Goal: Communication & Community: Answer question/provide support

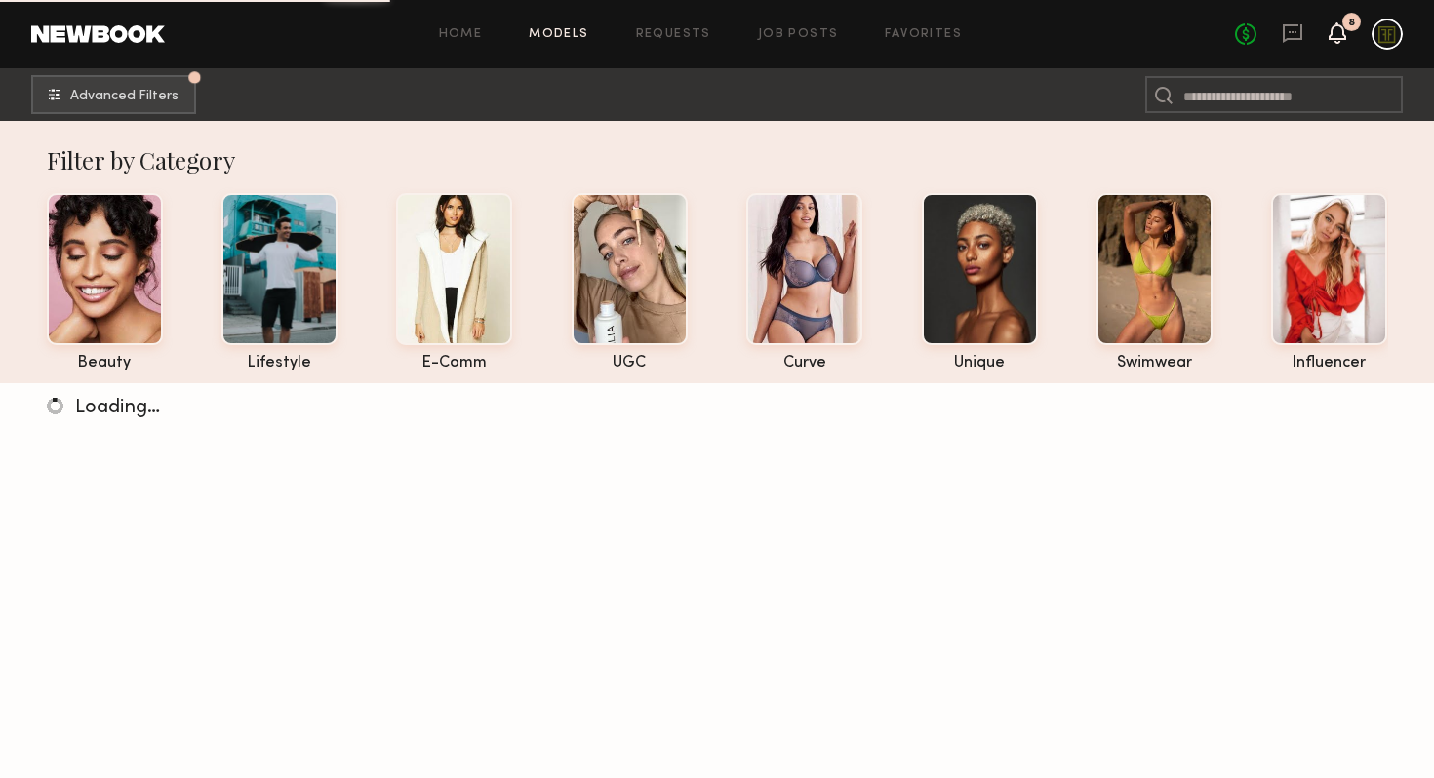
click at [1329, 32] on icon at bounding box center [1338, 32] width 18 height 21
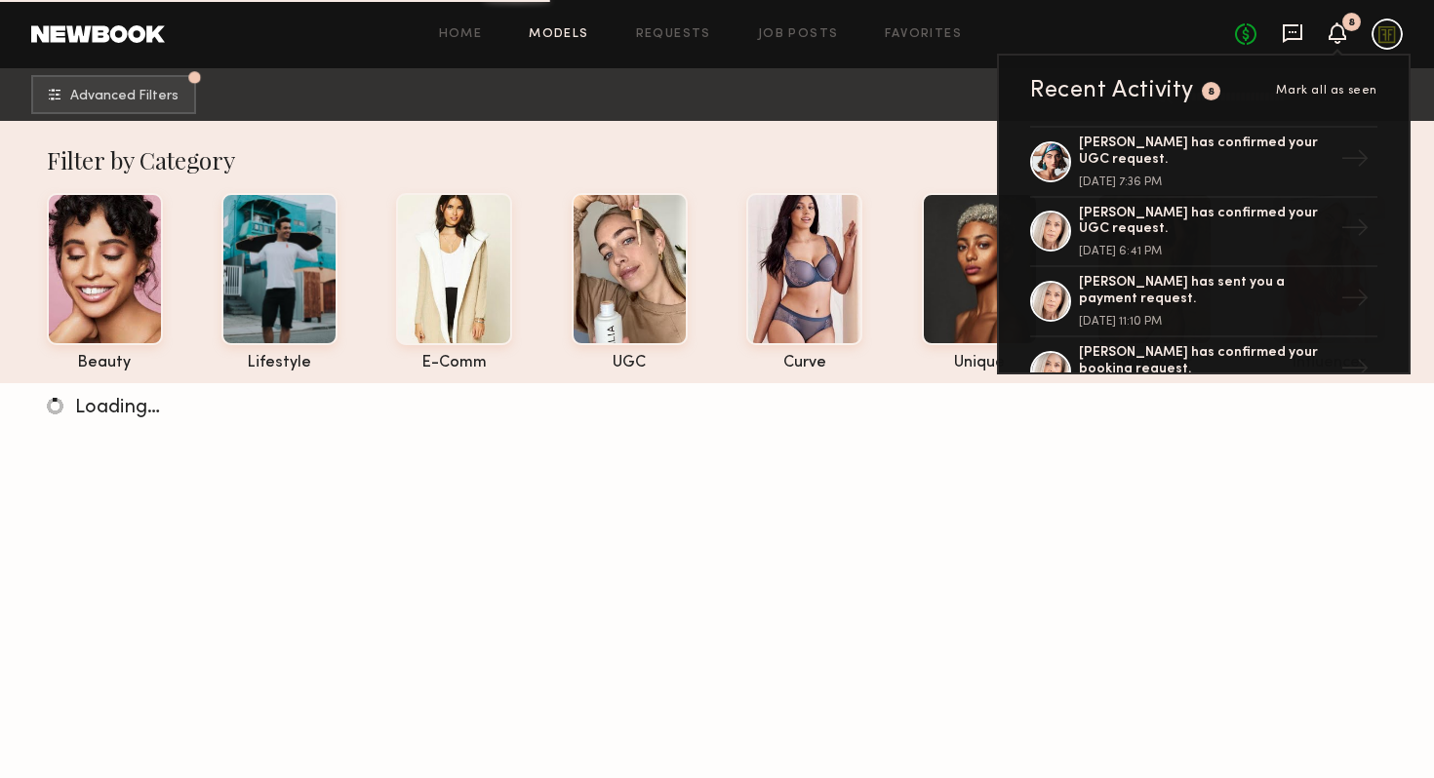
click at [1295, 32] on icon at bounding box center [1293, 32] width 8 height 2
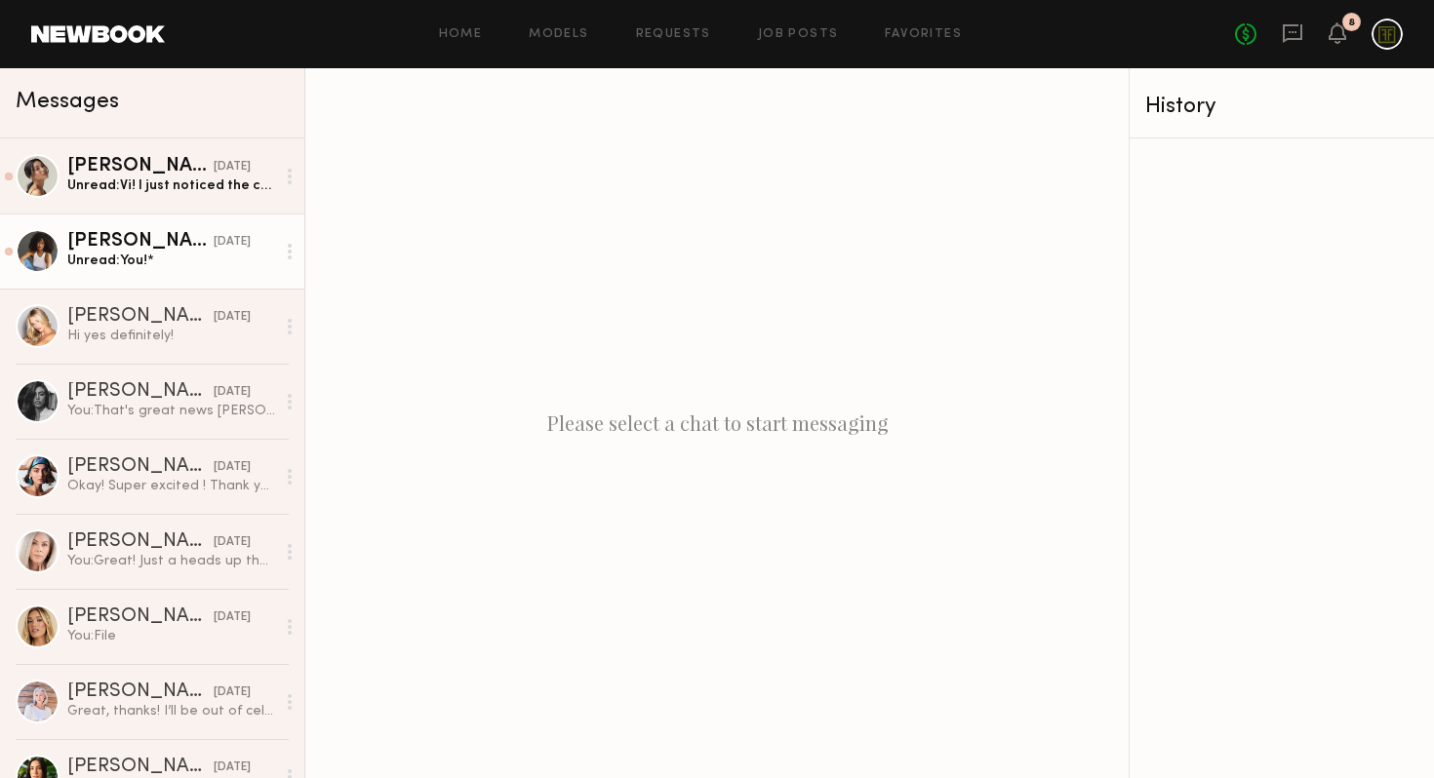
click at [101, 258] on div "Unread: You!*" at bounding box center [171, 261] width 208 height 19
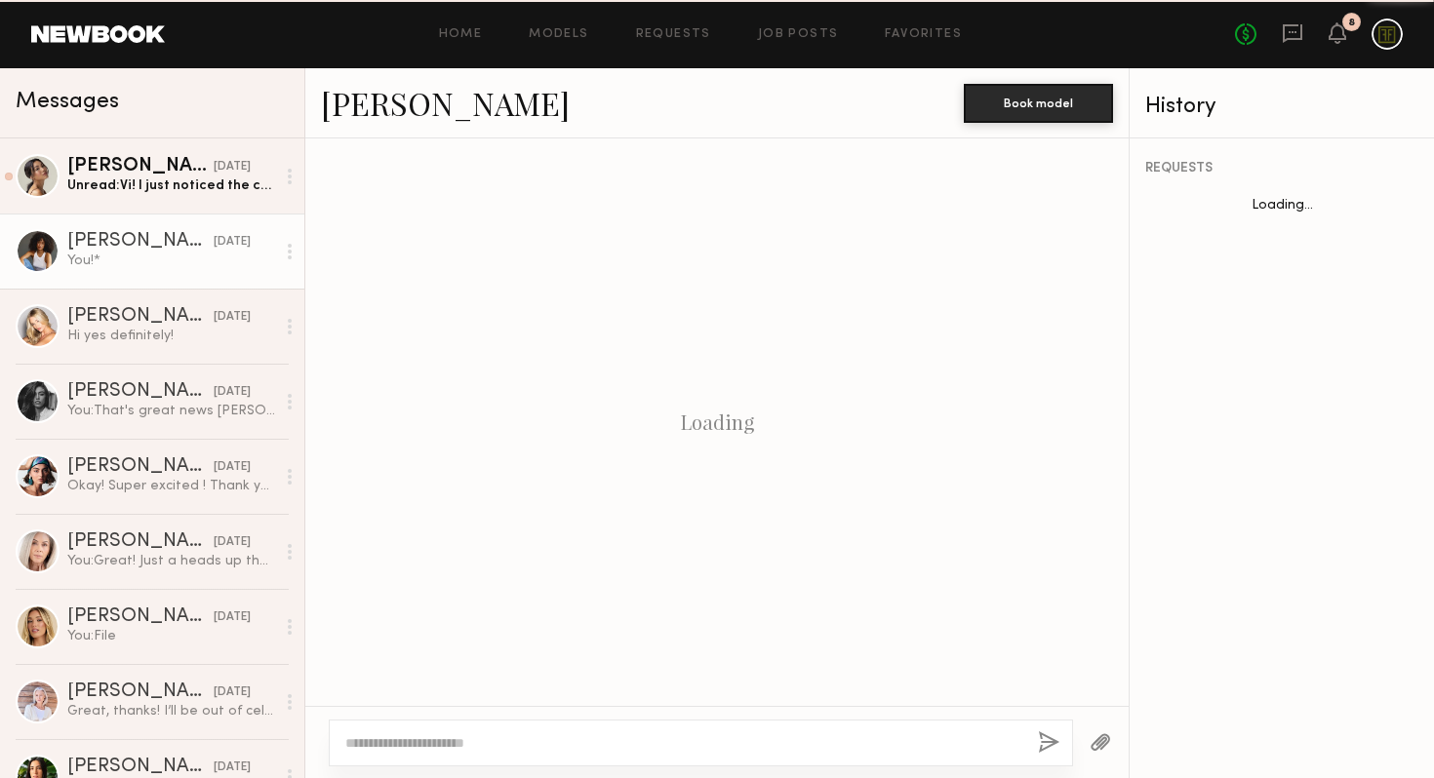
scroll to position [567, 0]
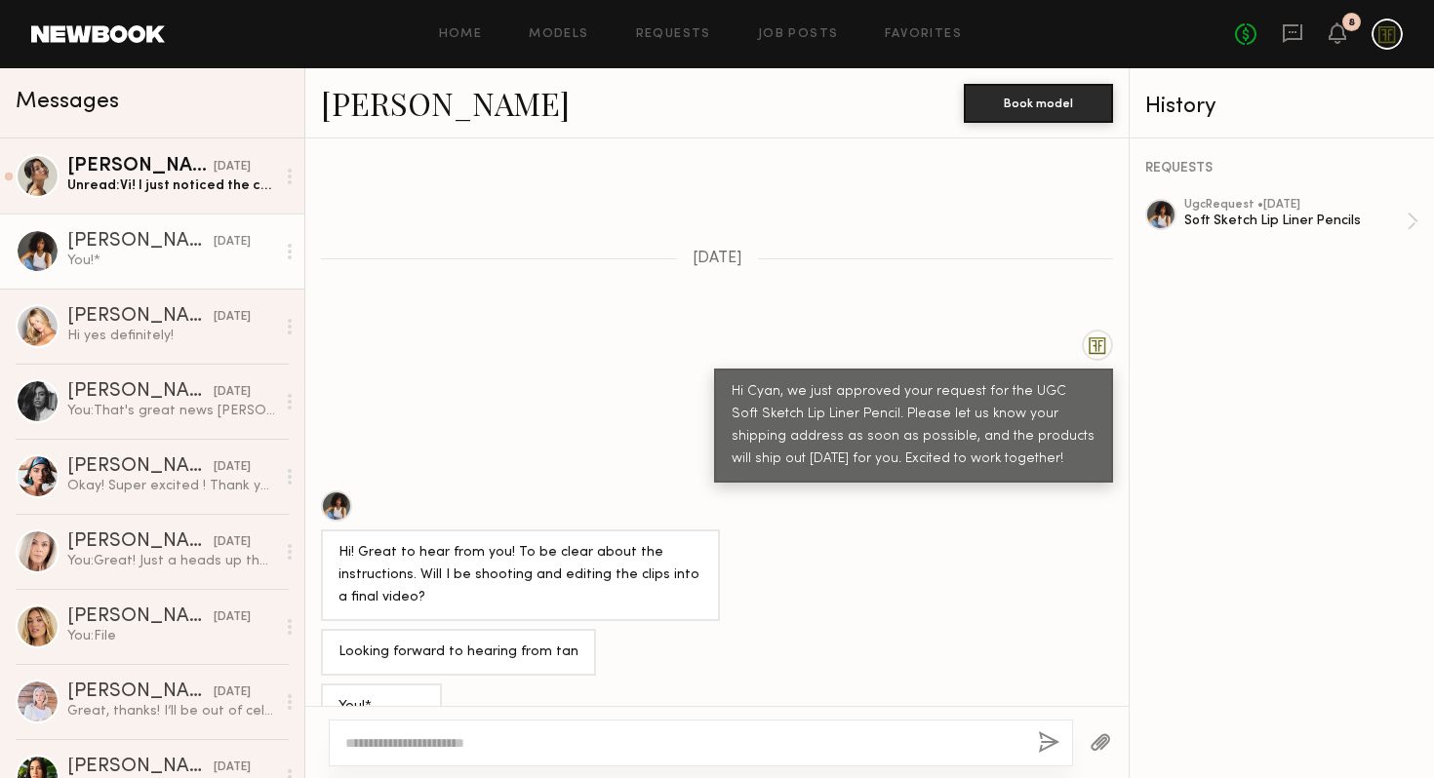
click at [651, 629] on div "Looking forward to hearing from tan" at bounding box center [716, 652] width 823 height 47
click at [680, 730] on div at bounding box center [701, 743] width 744 height 47
click at [690, 730] on div at bounding box center [701, 743] width 744 height 47
click at [132, 187] on div "Unread: Vi! I just noticed the content is due the 22nd but I’ll be out of town.…" at bounding box center [171, 186] width 208 height 19
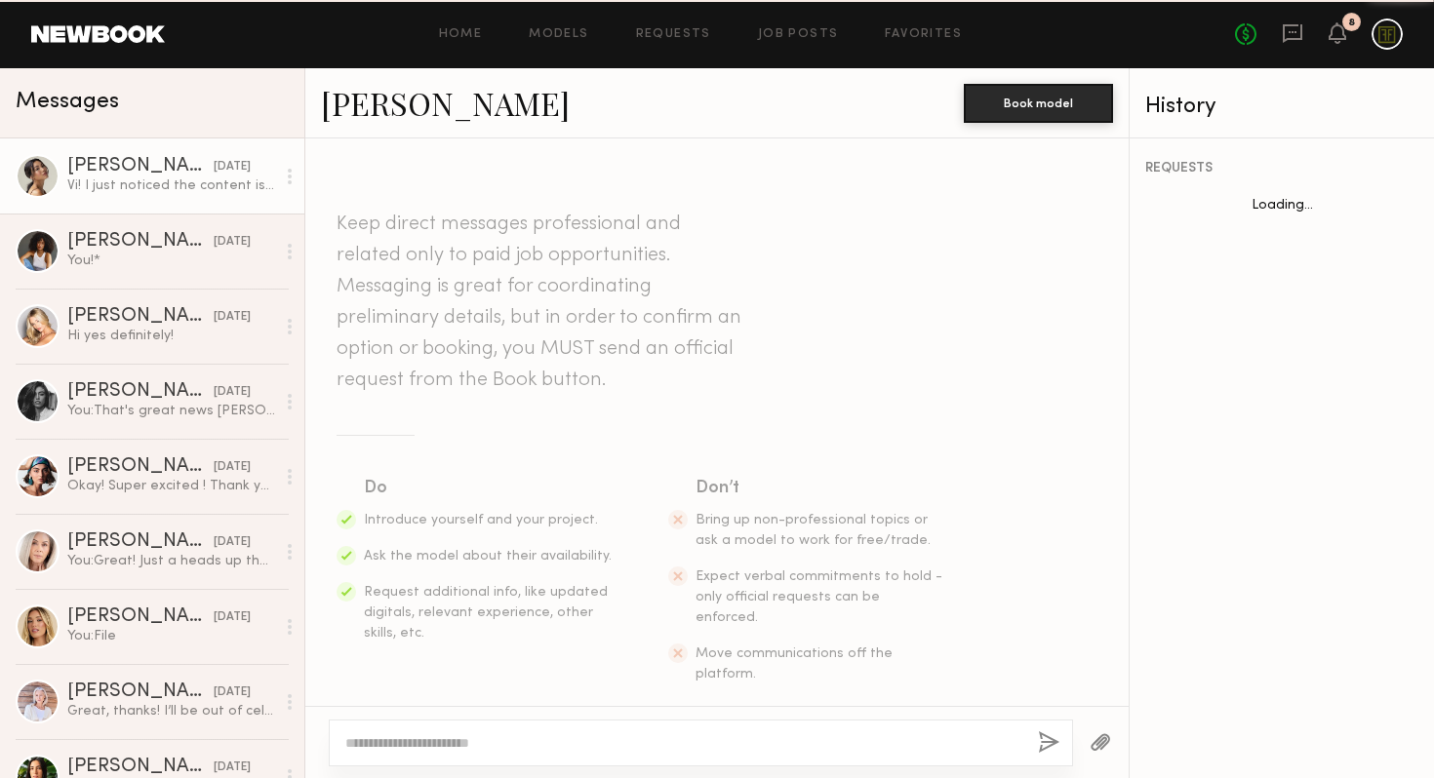
scroll to position [418, 0]
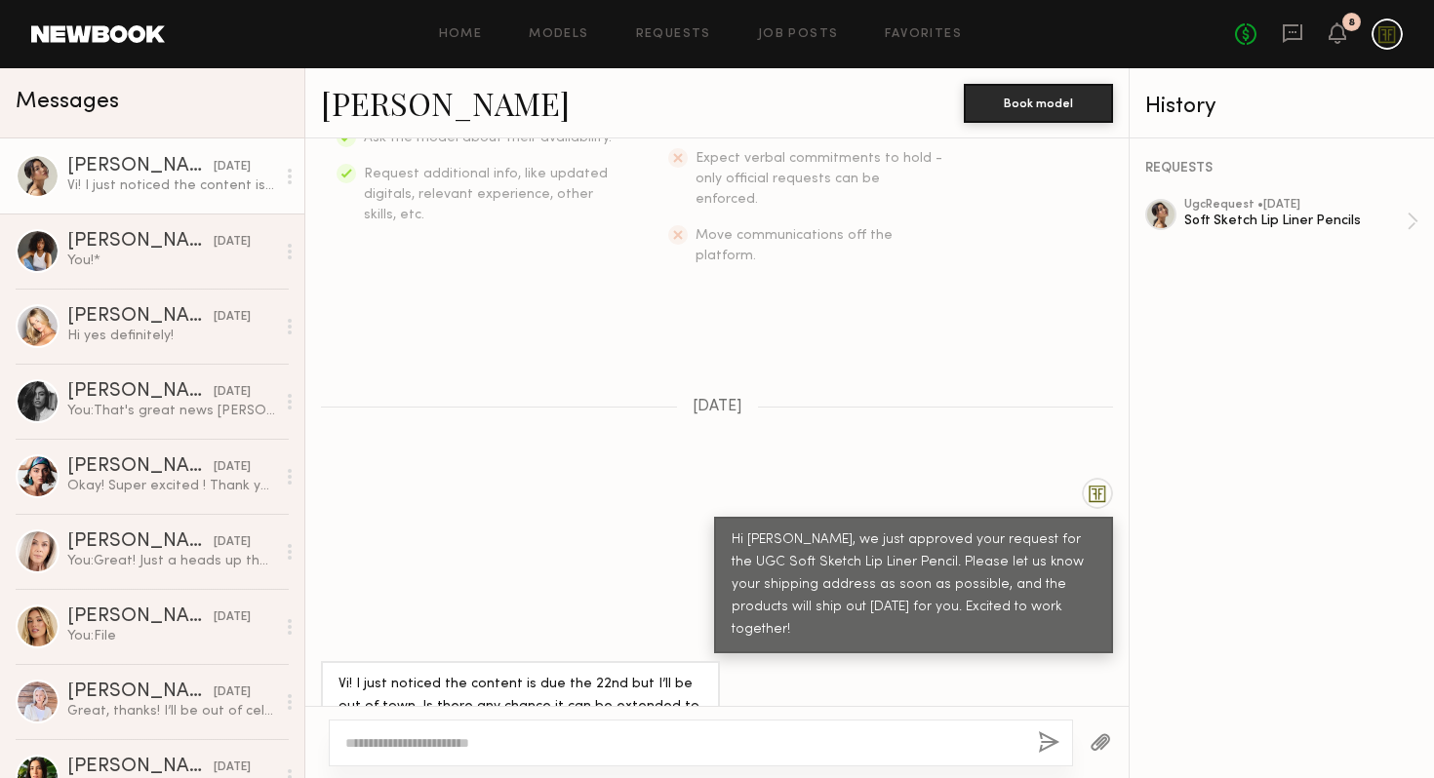
click at [629, 726] on div at bounding box center [701, 743] width 744 height 47
click at [501, 737] on textarea at bounding box center [683, 744] width 677 height 20
click at [755, 749] on textarea at bounding box center [683, 744] width 677 height 20
type textarea "**********"
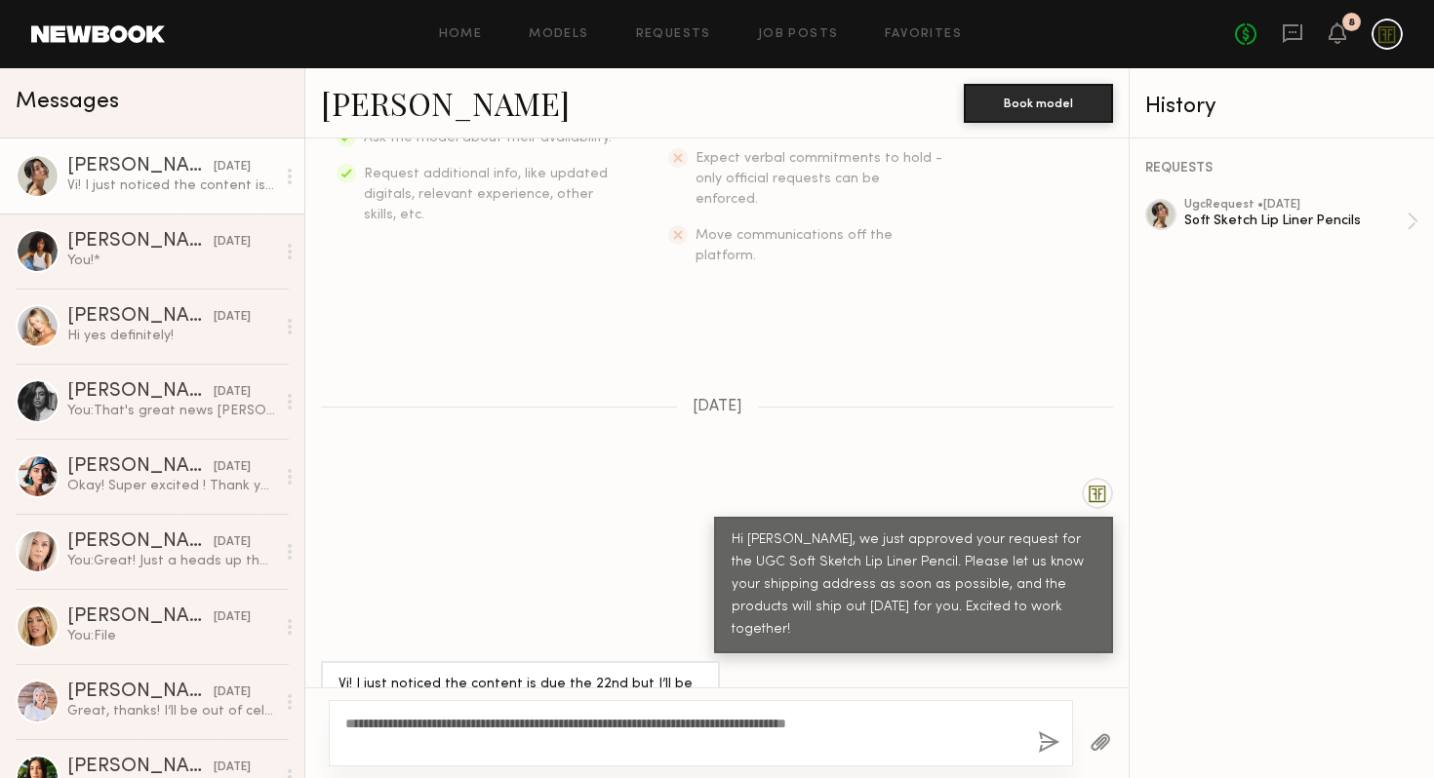
click at [1052, 740] on button "button" at bounding box center [1048, 744] width 21 height 24
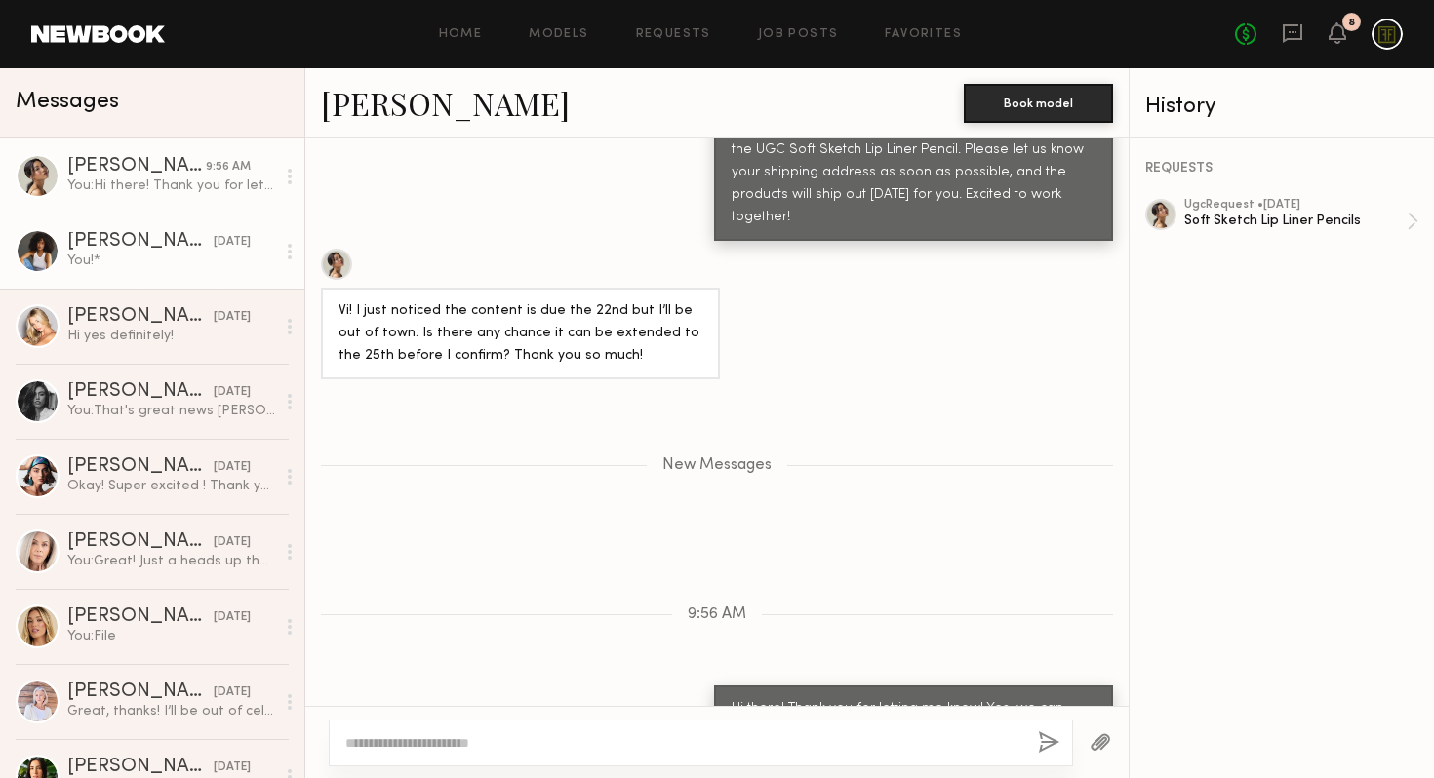
click at [142, 270] on link "[PERSON_NAME] [DATE] You!*" at bounding box center [152, 251] width 304 height 75
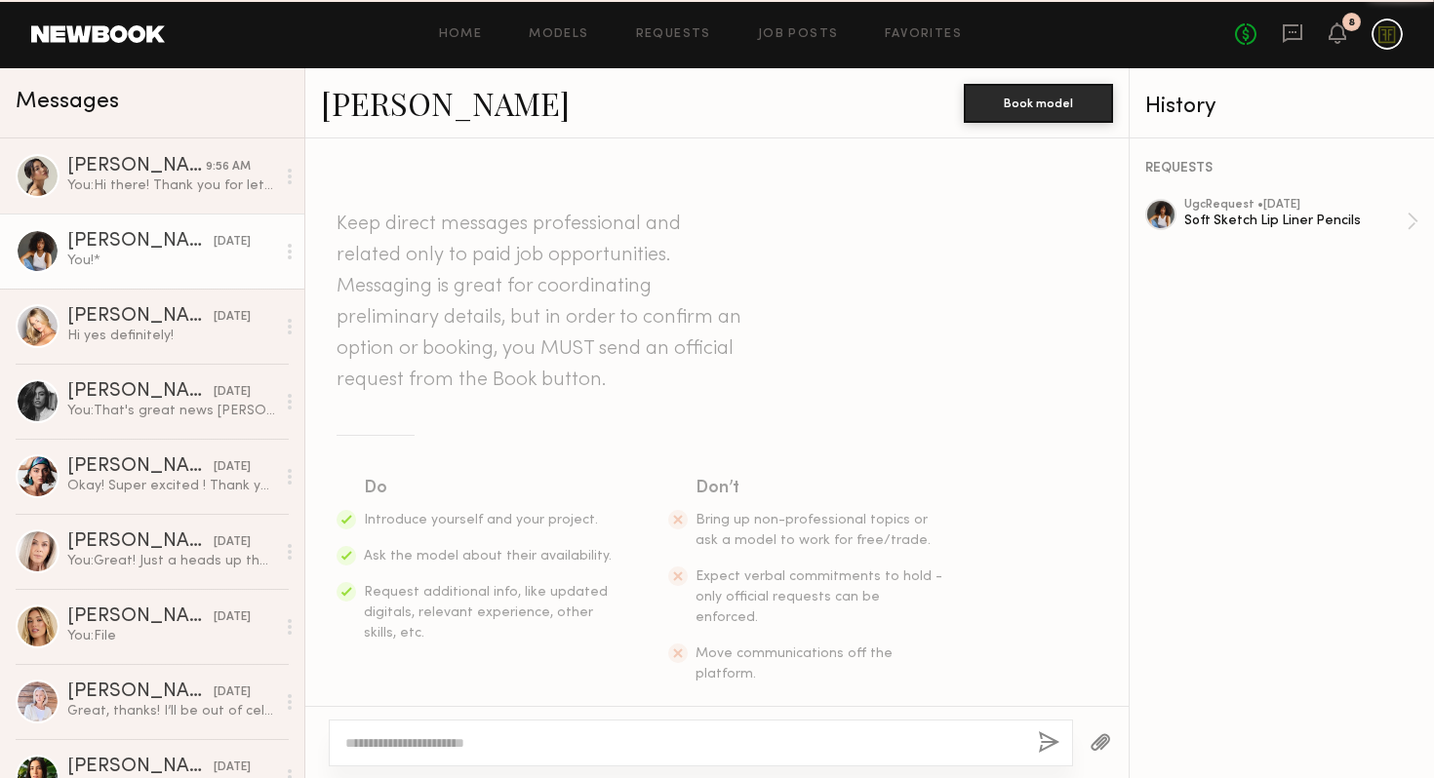
scroll to position [567, 0]
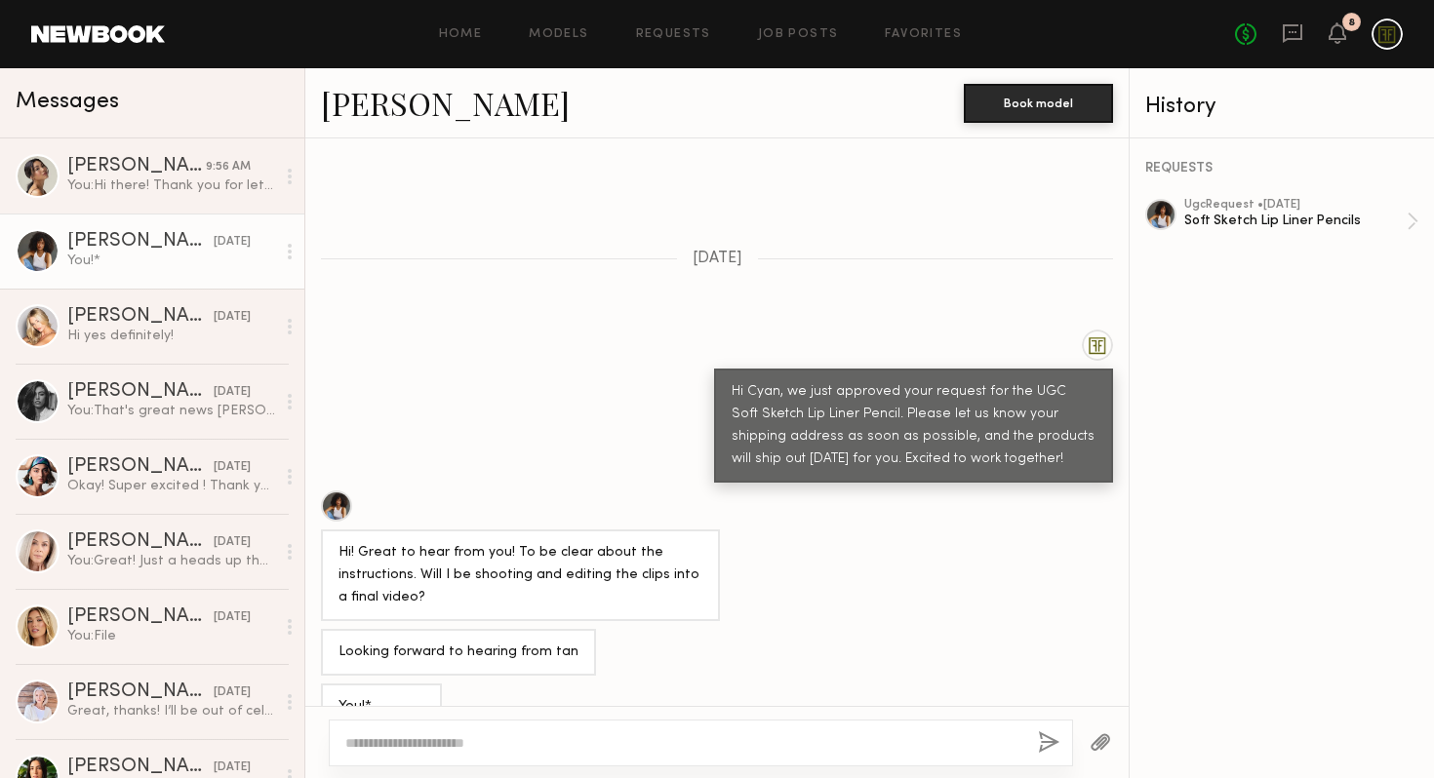
click at [448, 748] on textarea at bounding box center [683, 744] width 677 height 20
click at [953, 721] on textarea "**********" at bounding box center [683, 733] width 677 height 39
click at [575, 723] on textarea "**********" at bounding box center [683, 733] width 677 height 39
click at [522, 723] on textarea "**********" at bounding box center [683, 733] width 677 height 39
click at [577, 723] on textarea "**********" at bounding box center [683, 733] width 677 height 39
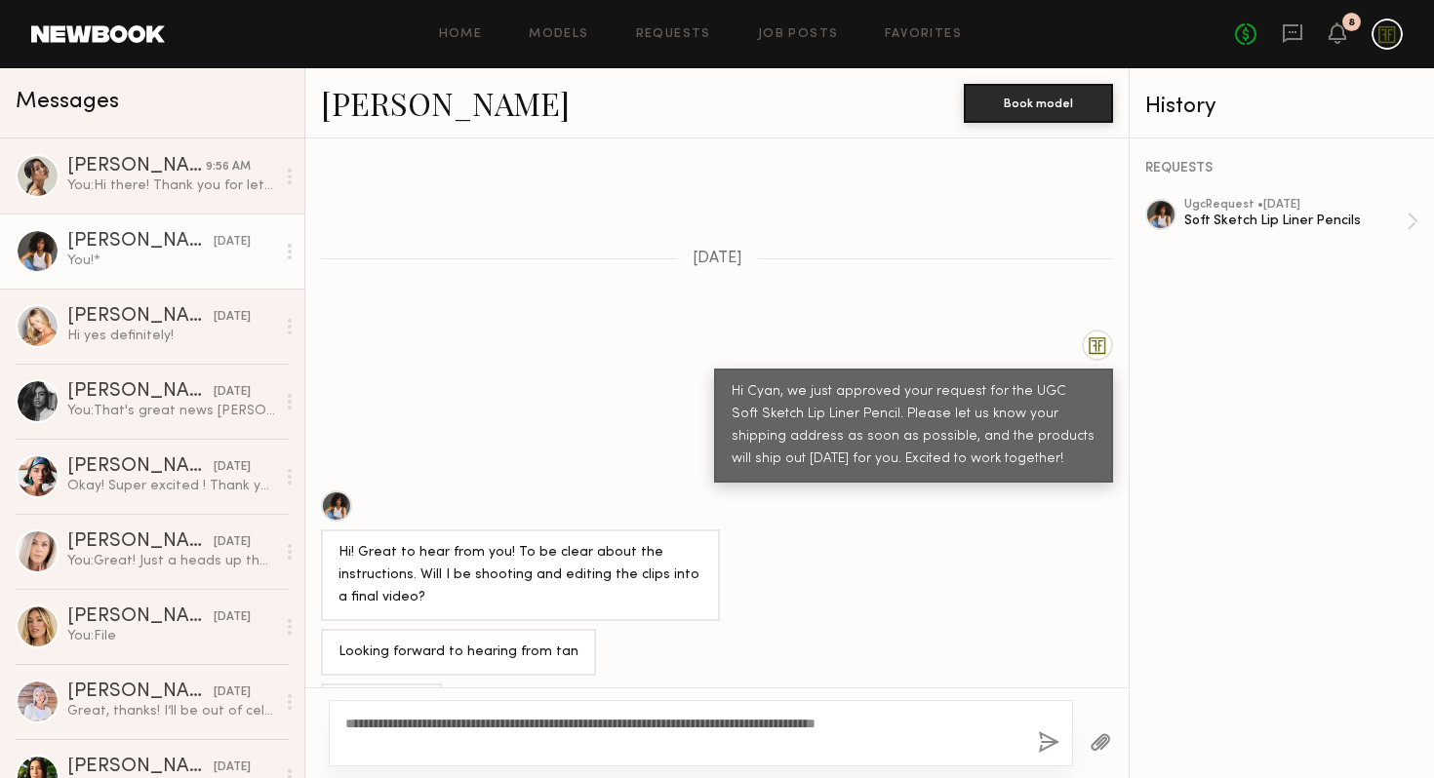
click at [681, 726] on textarea "**********" at bounding box center [683, 733] width 677 height 39
type textarea "**********"
click at [1044, 742] on button "button" at bounding box center [1048, 744] width 21 height 24
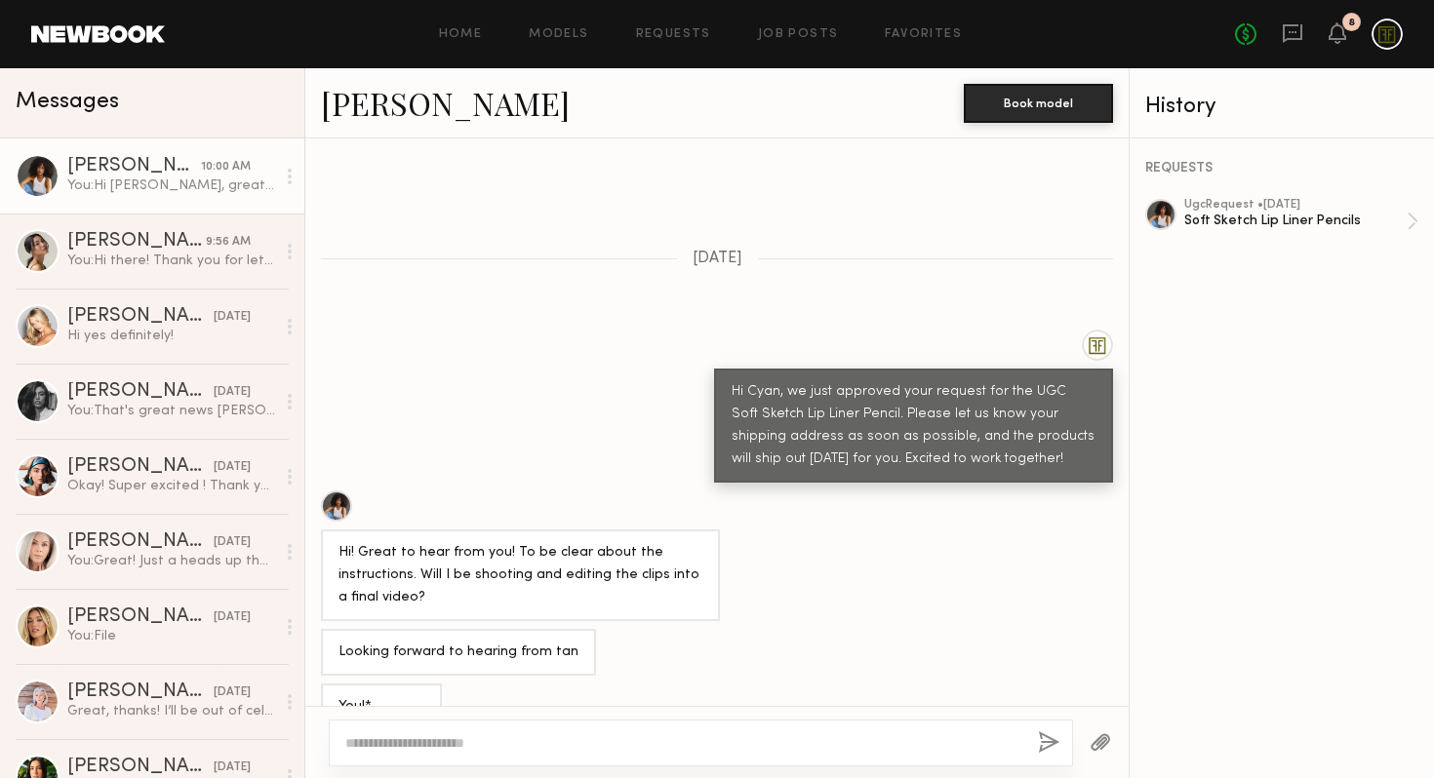
scroll to position [940, 0]
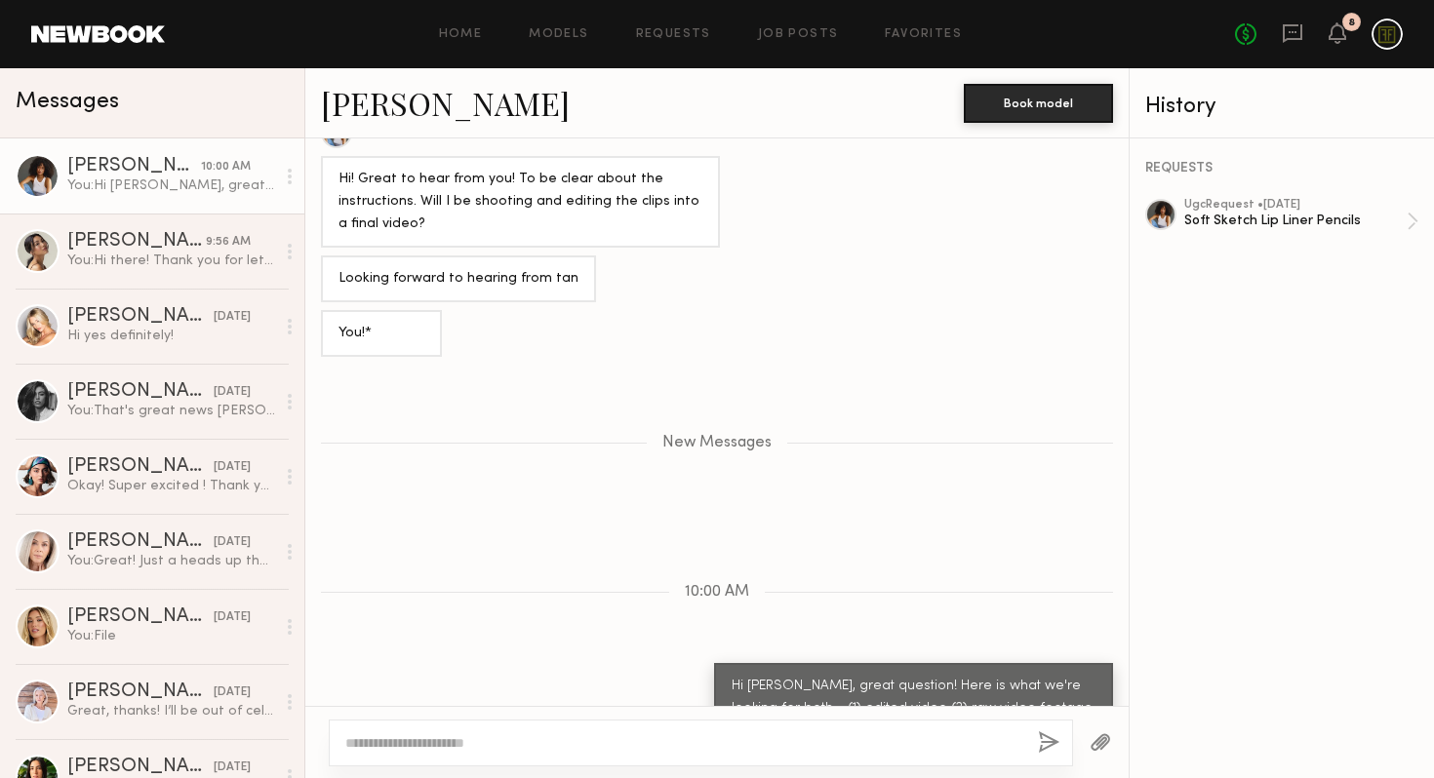
click at [801, 736] on textarea at bounding box center [683, 744] width 677 height 20
click at [684, 535] on div "Keep direct messages professional and related only to paid job opportunities. M…" at bounding box center [716, 423] width 823 height 568
click at [681, 423] on div "New Messages" at bounding box center [716, 439] width 823 height 149
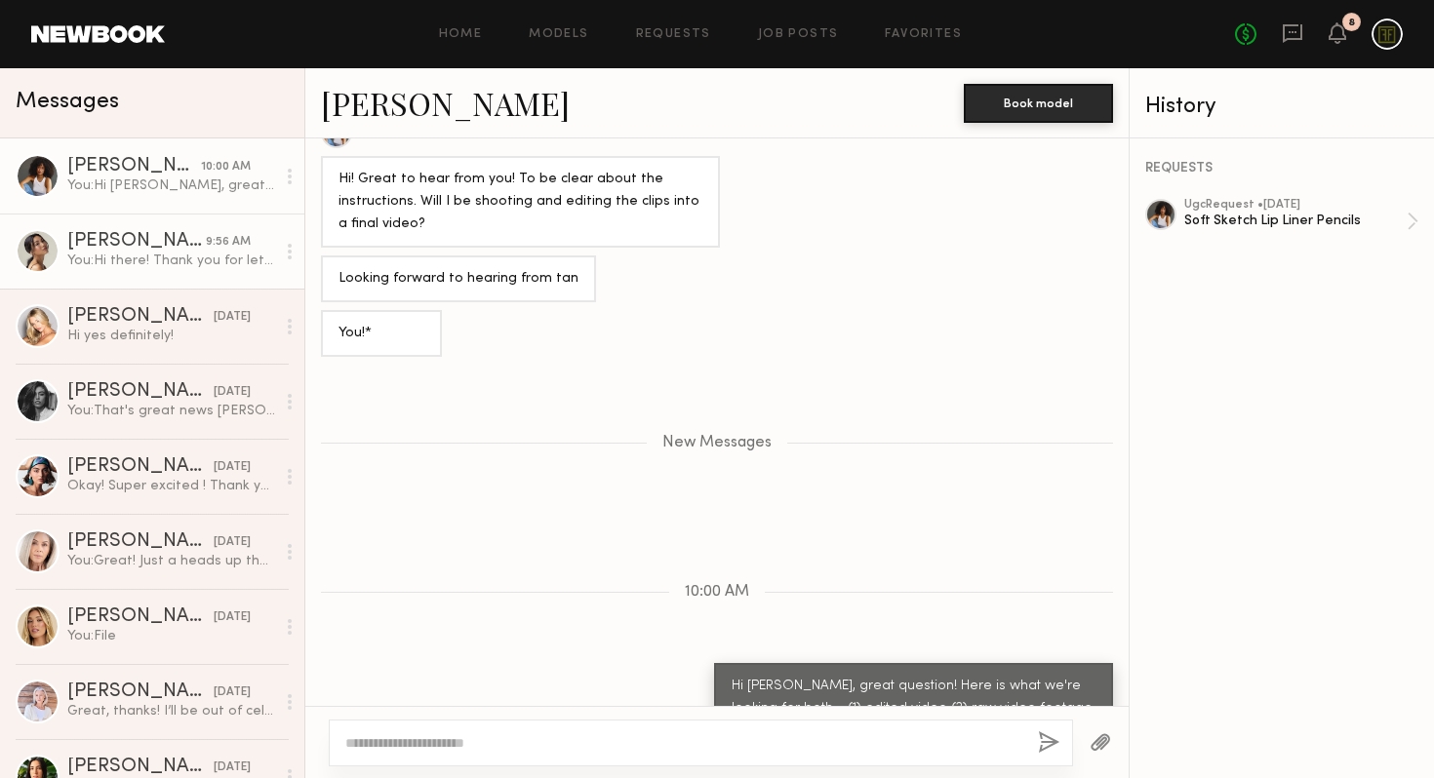
click at [109, 237] on div "[PERSON_NAME]" at bounding box center [136, 242] width 139 height 20
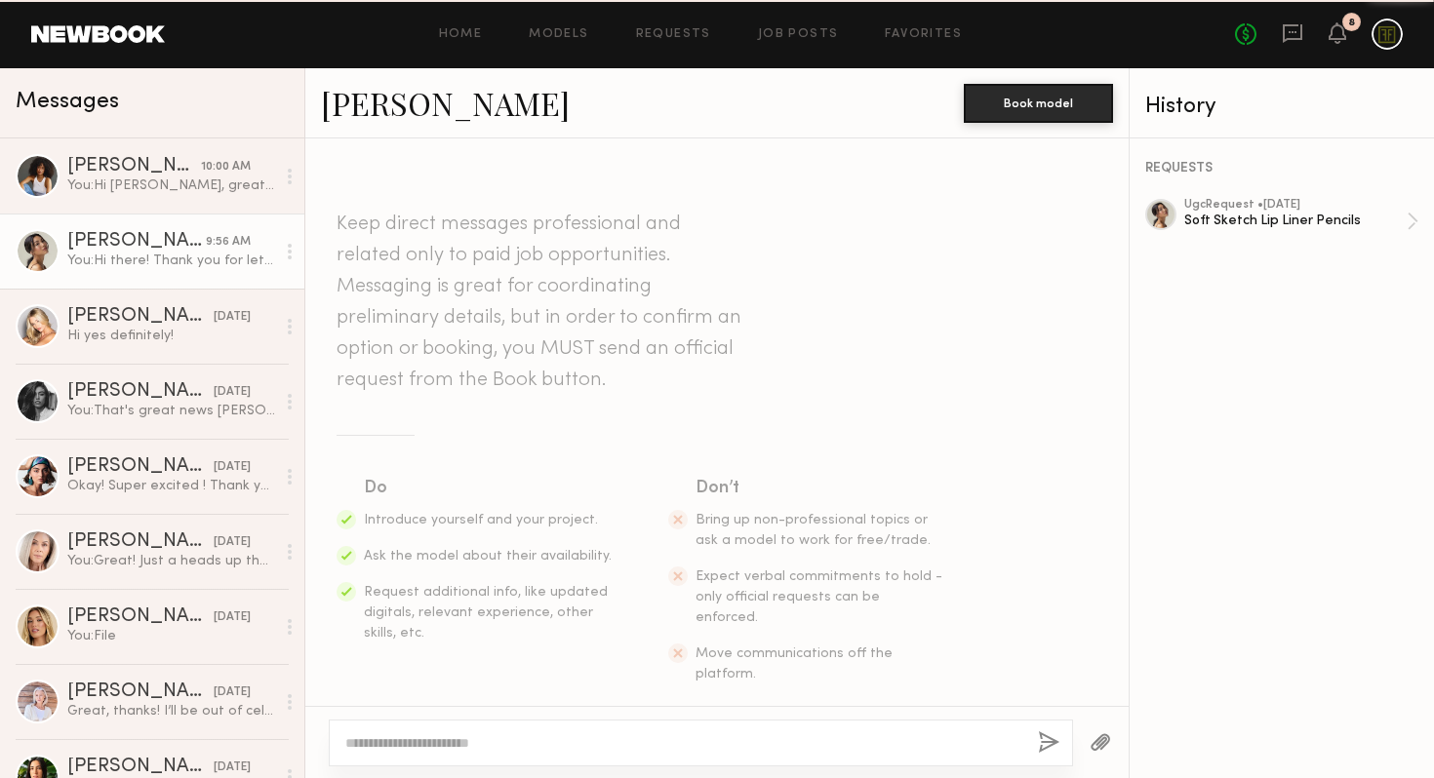
scroll to position [683, 0]
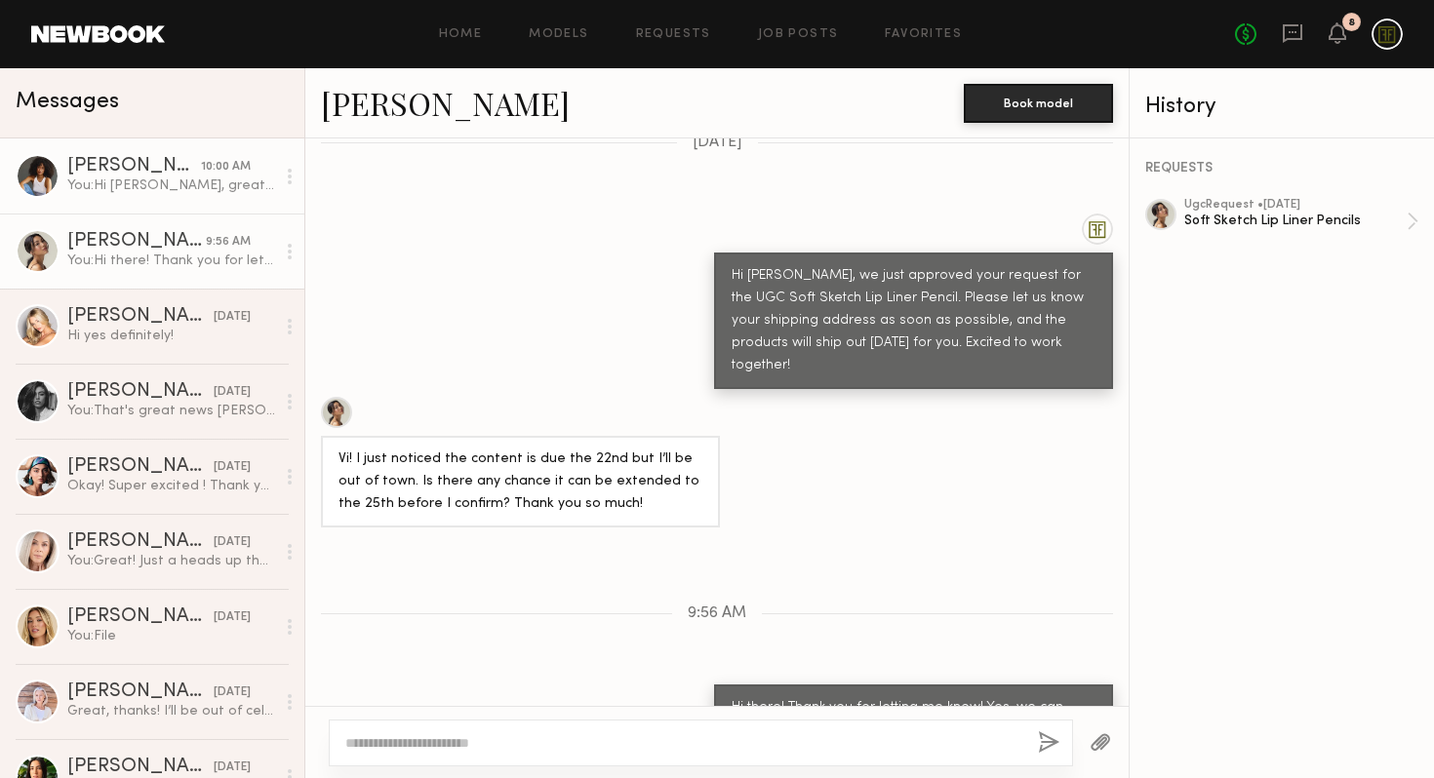
click at [135, 182] on div "You: Hi [PERSON_NAME], great question! Here is what we're looking for both - (1…" at bounding box center [171, 186] width 208 height 19
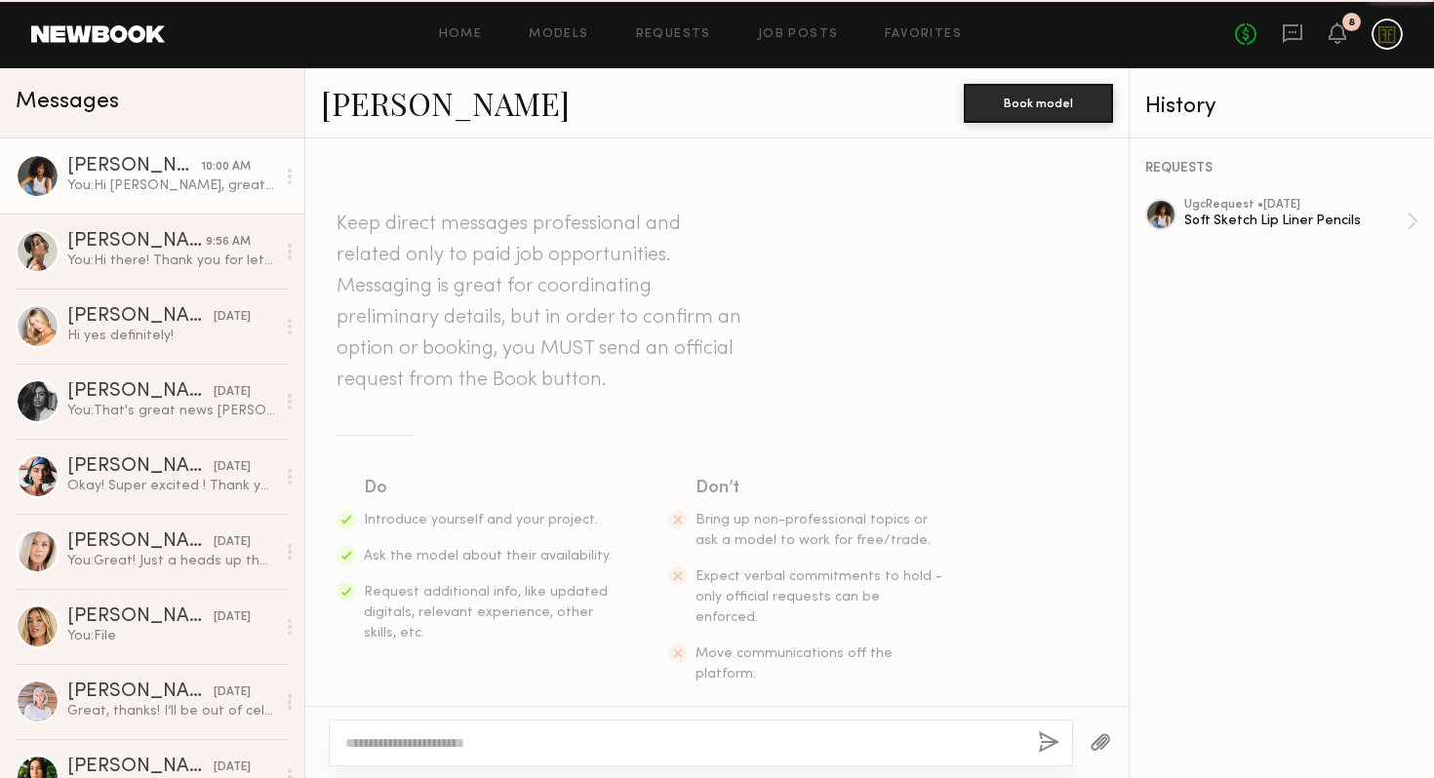
scroll to position [792, 0]
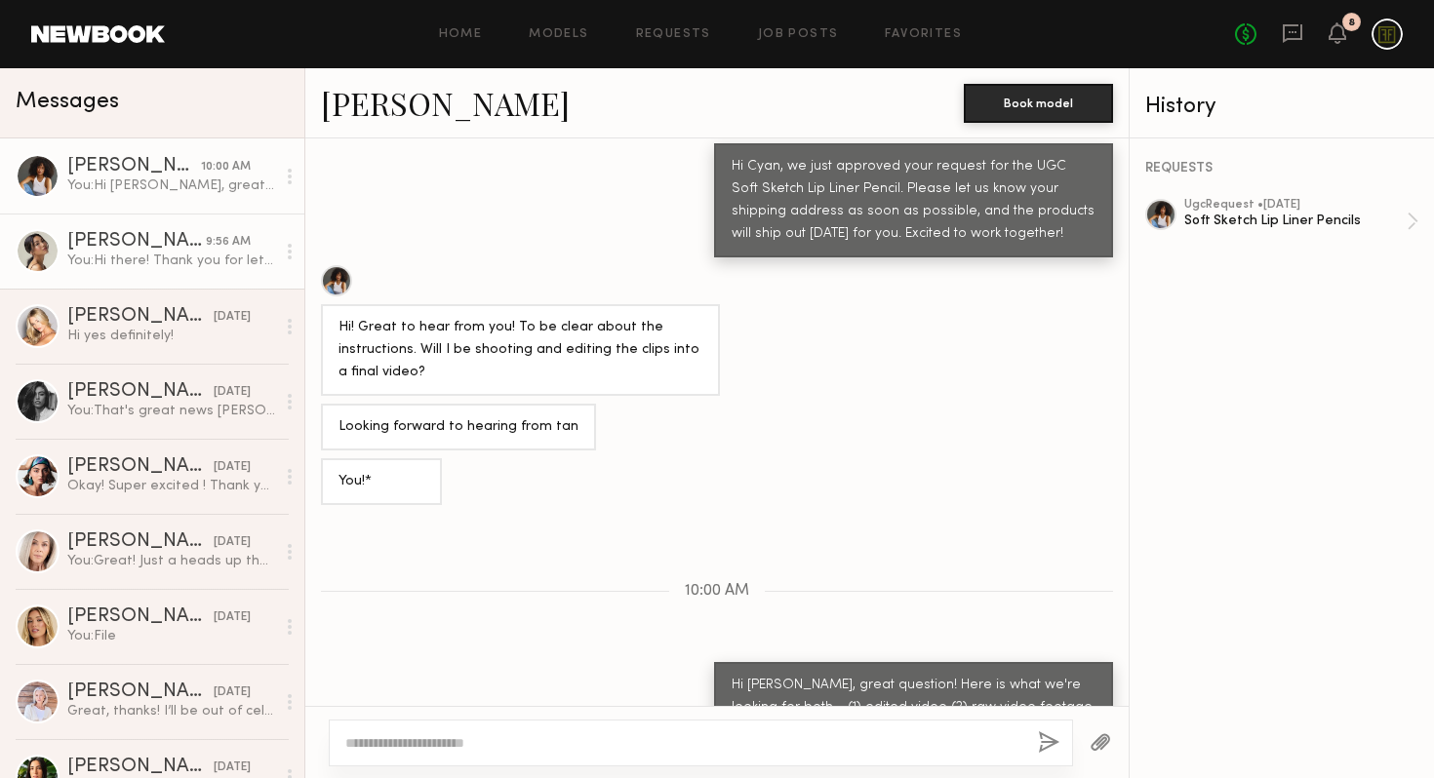
click at [148, 231] on link "[PERSON_NAME] 9:56 AM You: Hi there! Thank you for letting me know! Yes, we can…" at bounding box center [152, 251] width 304 height 75
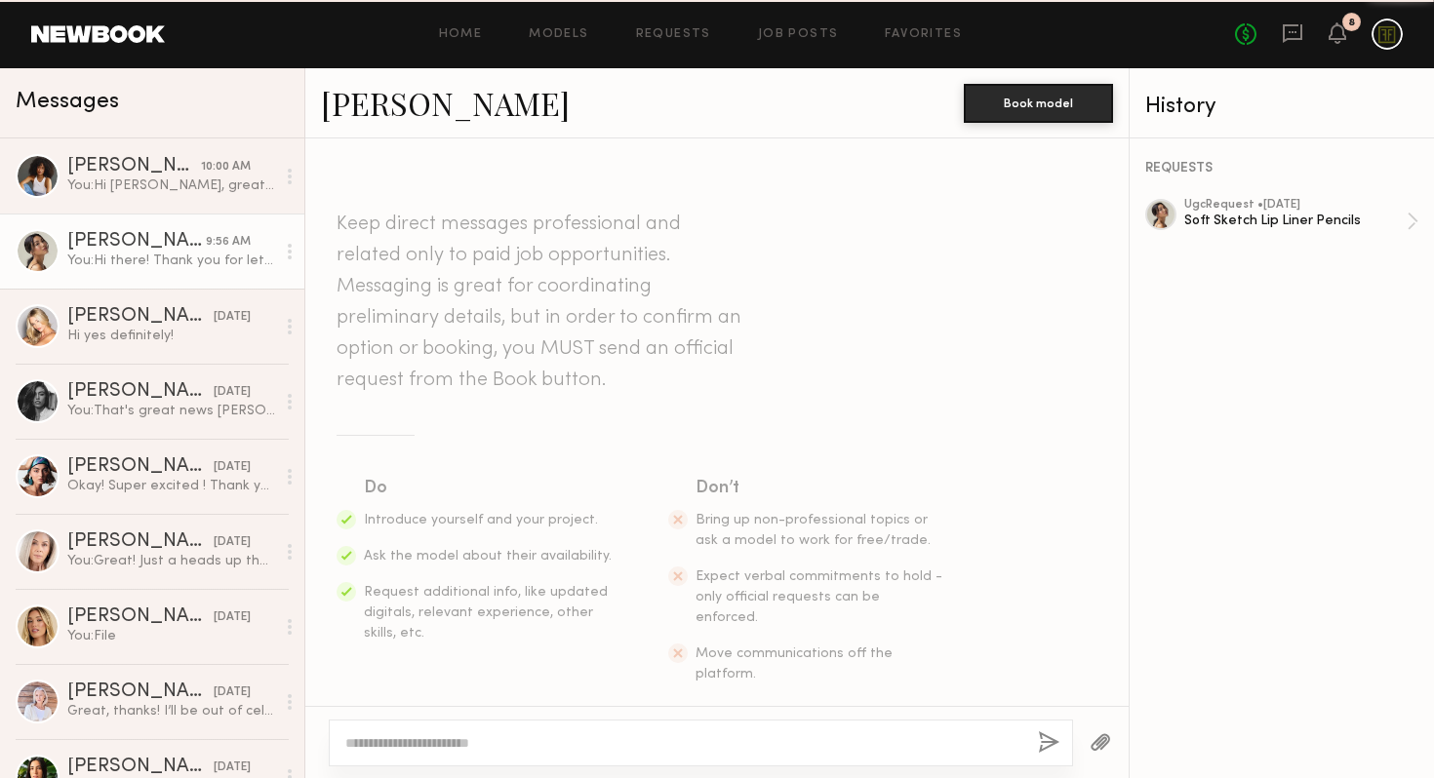
scroll to position [683, 0]
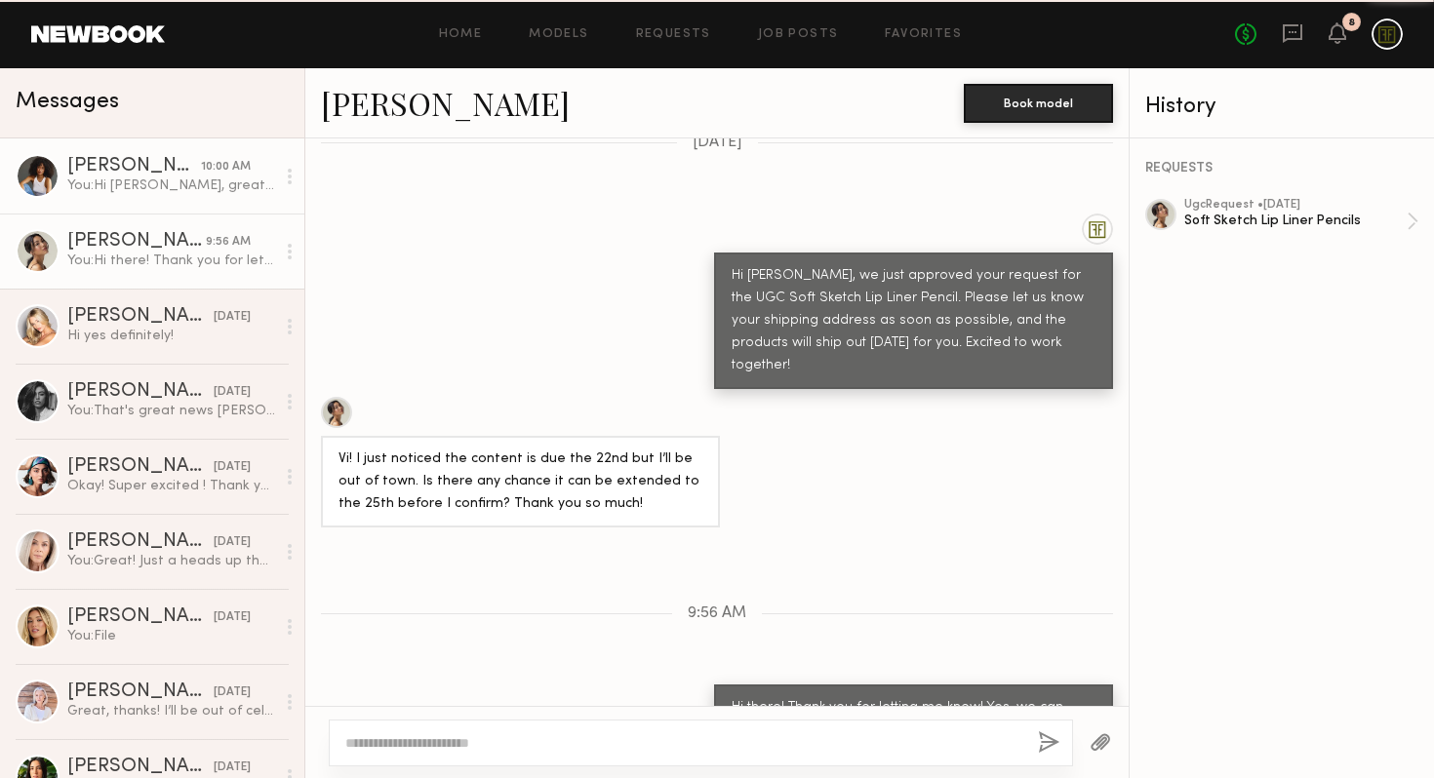
click at [149, 185] on div "You: Hi [PERSON_NAME], great question! Here is what we're looking for both - (1…" at bounding box center [171, 186] width 208 height 19
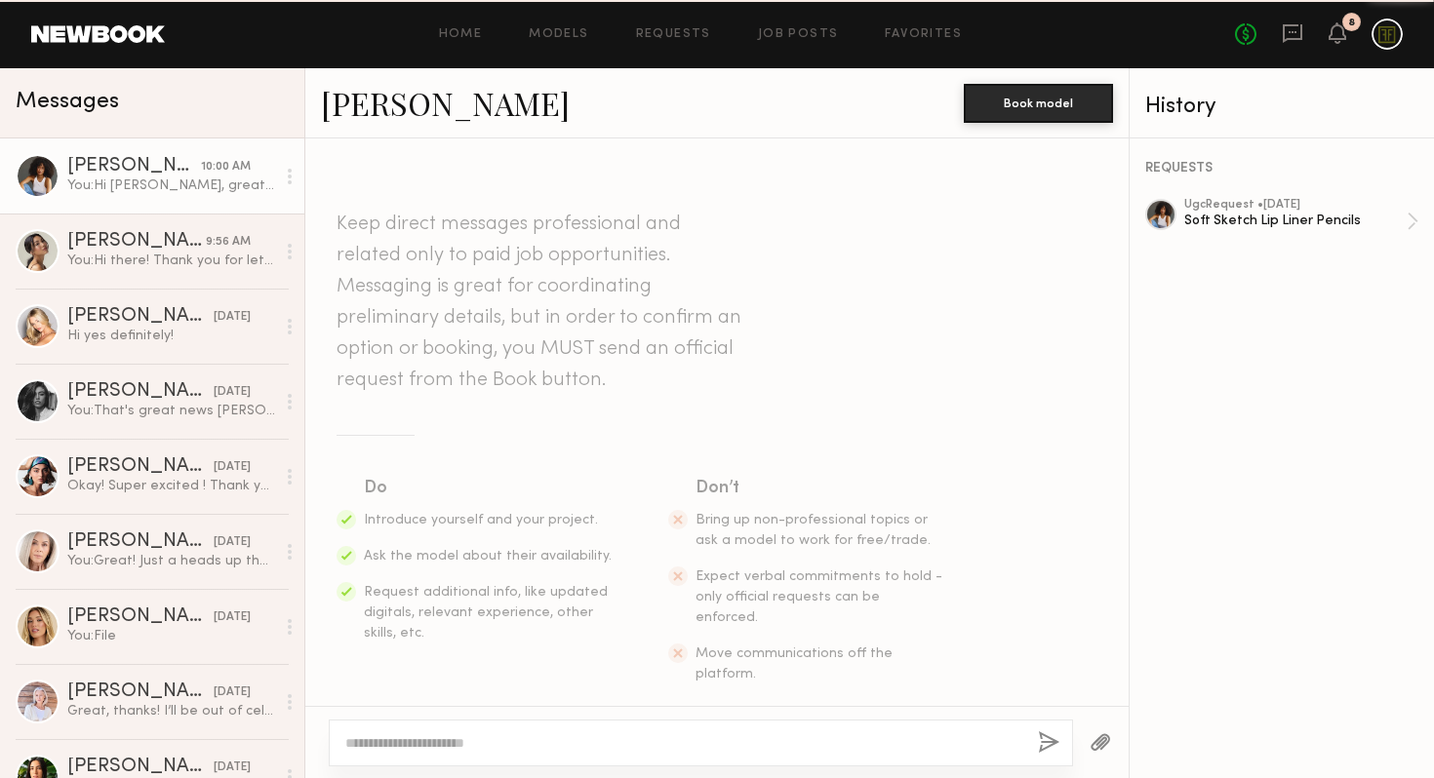
scroll to position [792, 0]
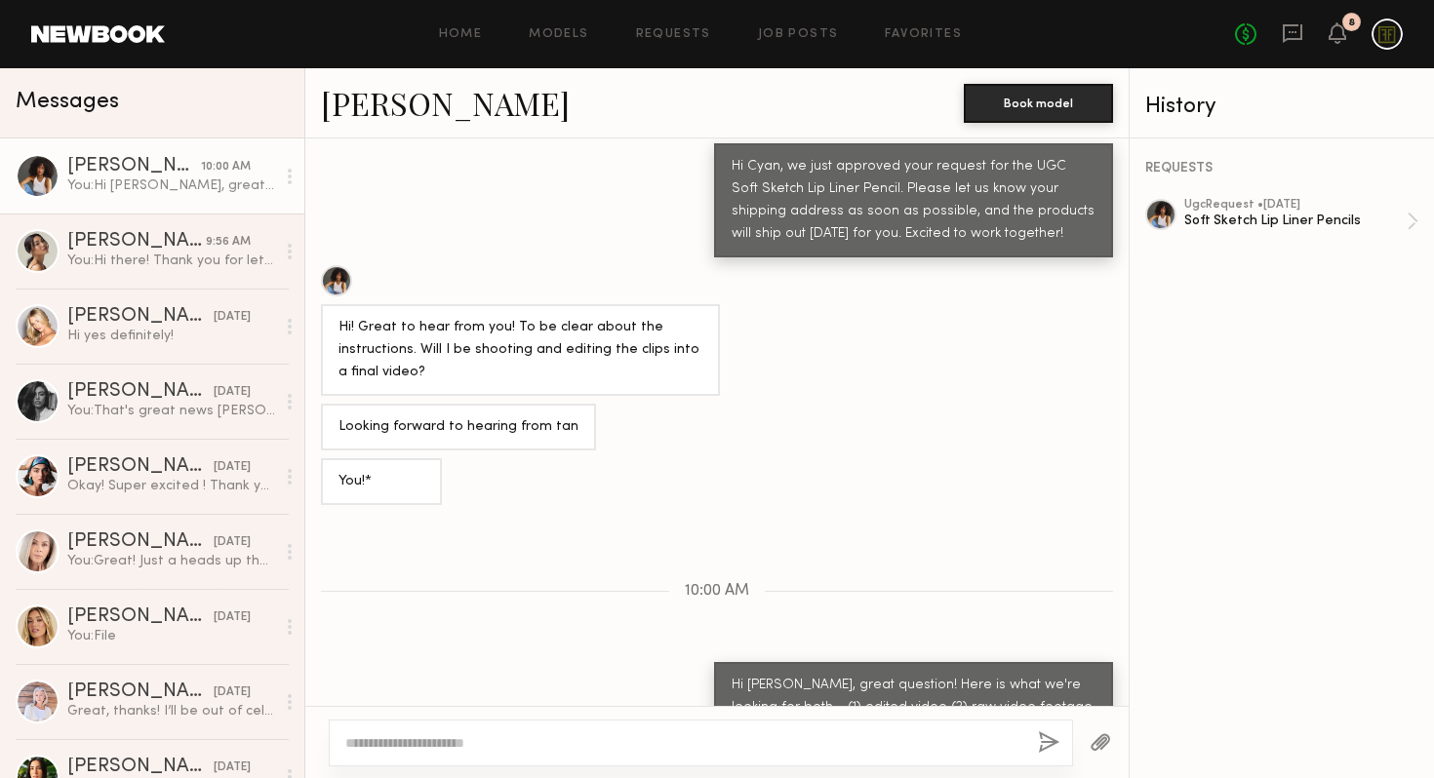
click at [517, 747] on textarea at bounding box center [683, 744] width 677 height 20
type textarea "**********"
click at [478, 741] on textarea "**********" at bounding box center [683, 744] width 677 height 20
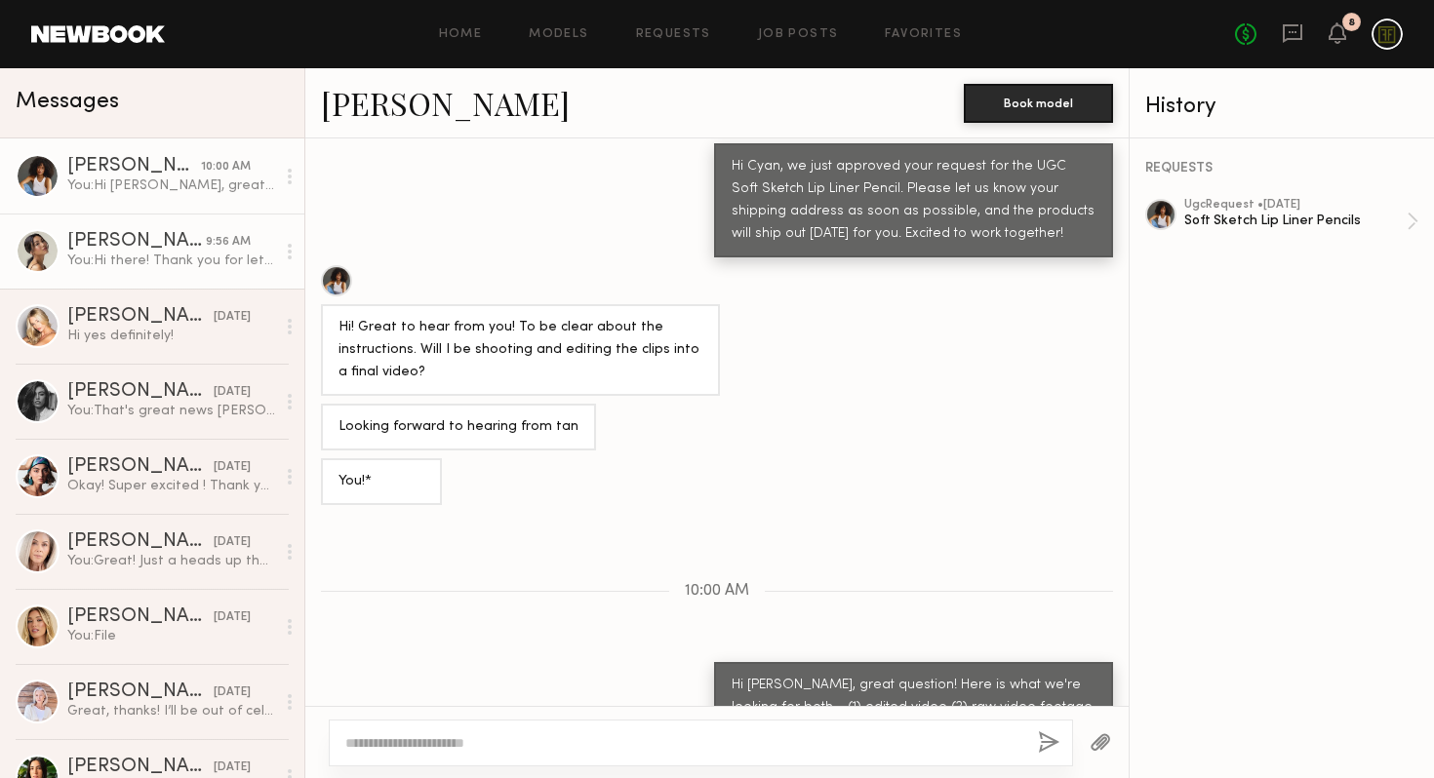
click at [152, 246] on div "[PERSON_NAME]" at bounding box center [136, 242] width 139 height 20
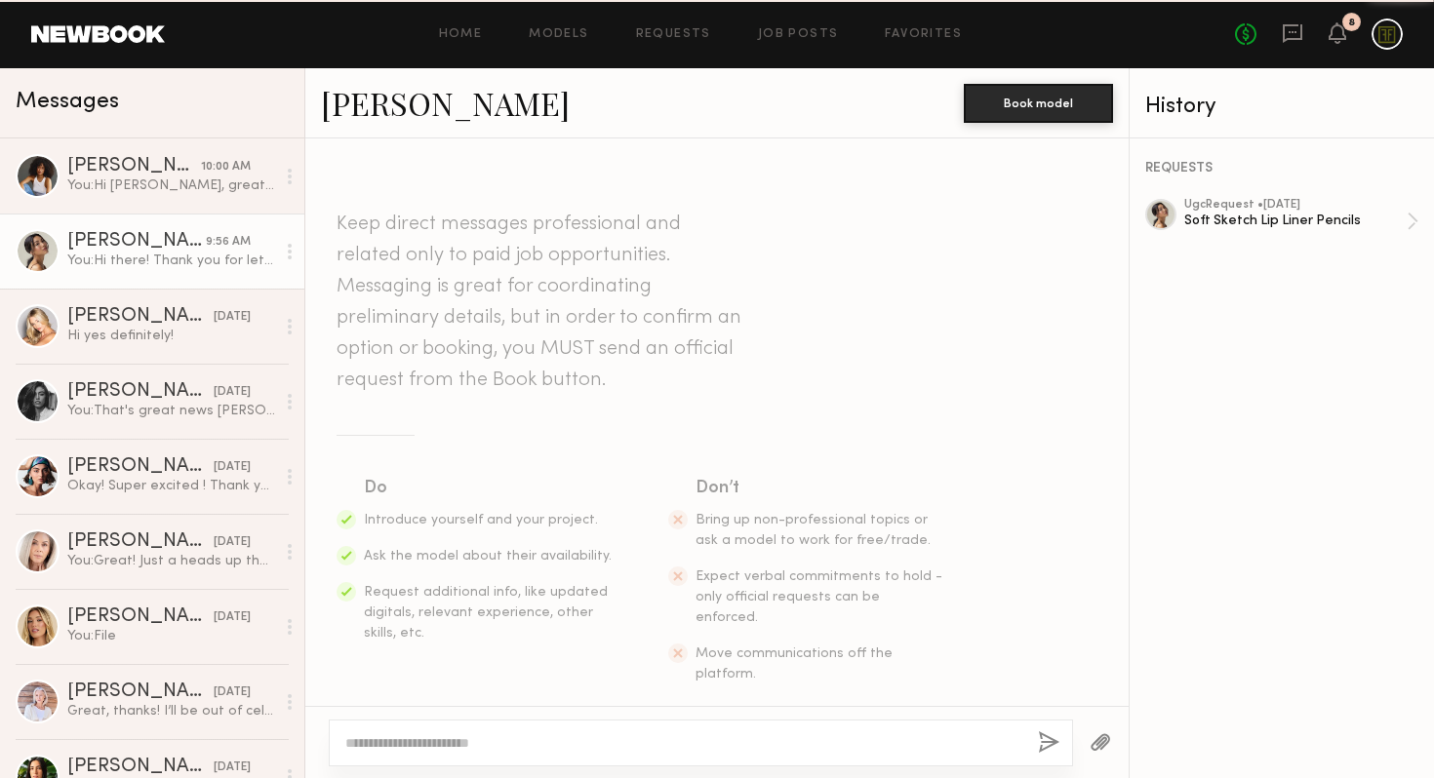
scroll to position [683, 0]
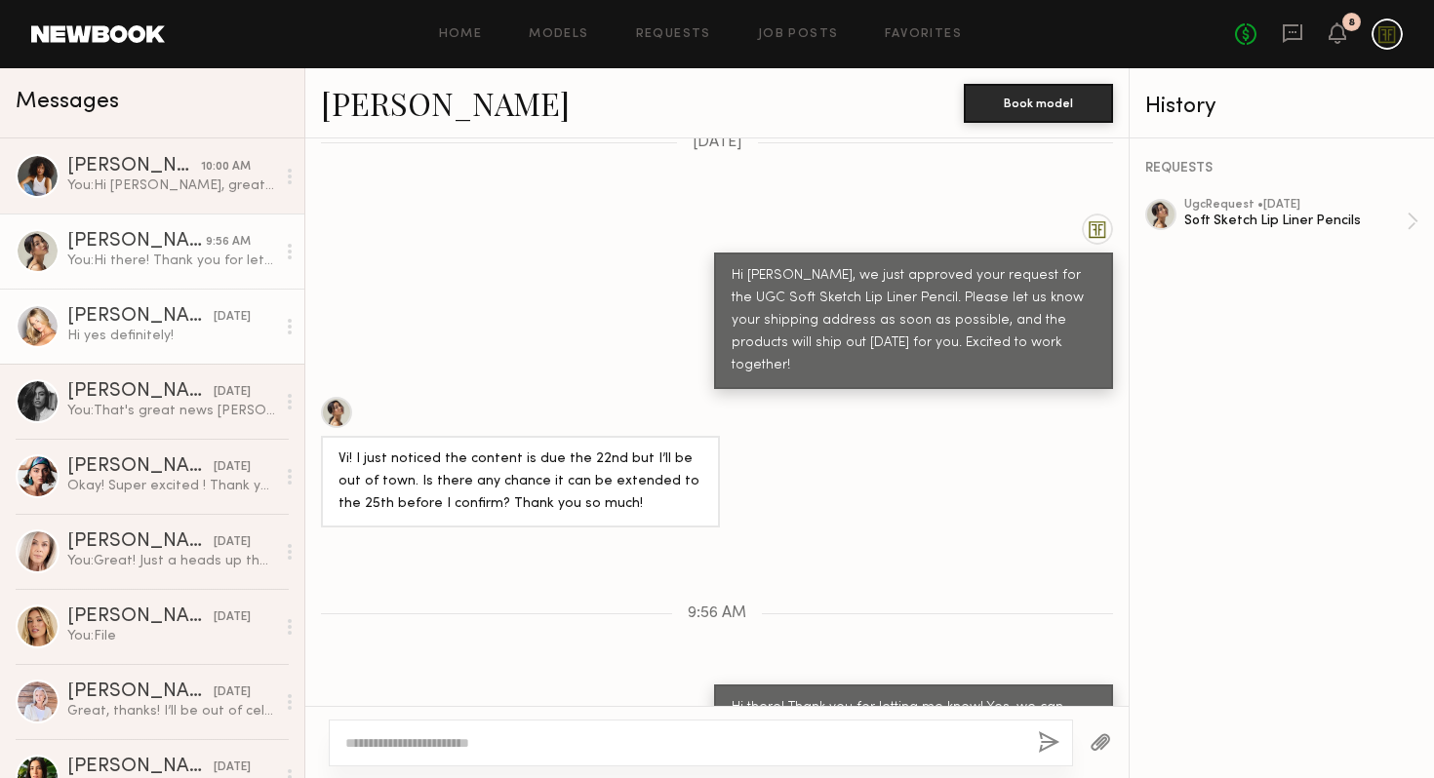
click at [169, 318] on div "[PERSON_NAME]" at bounding box center [140, 317] width 146 height 20
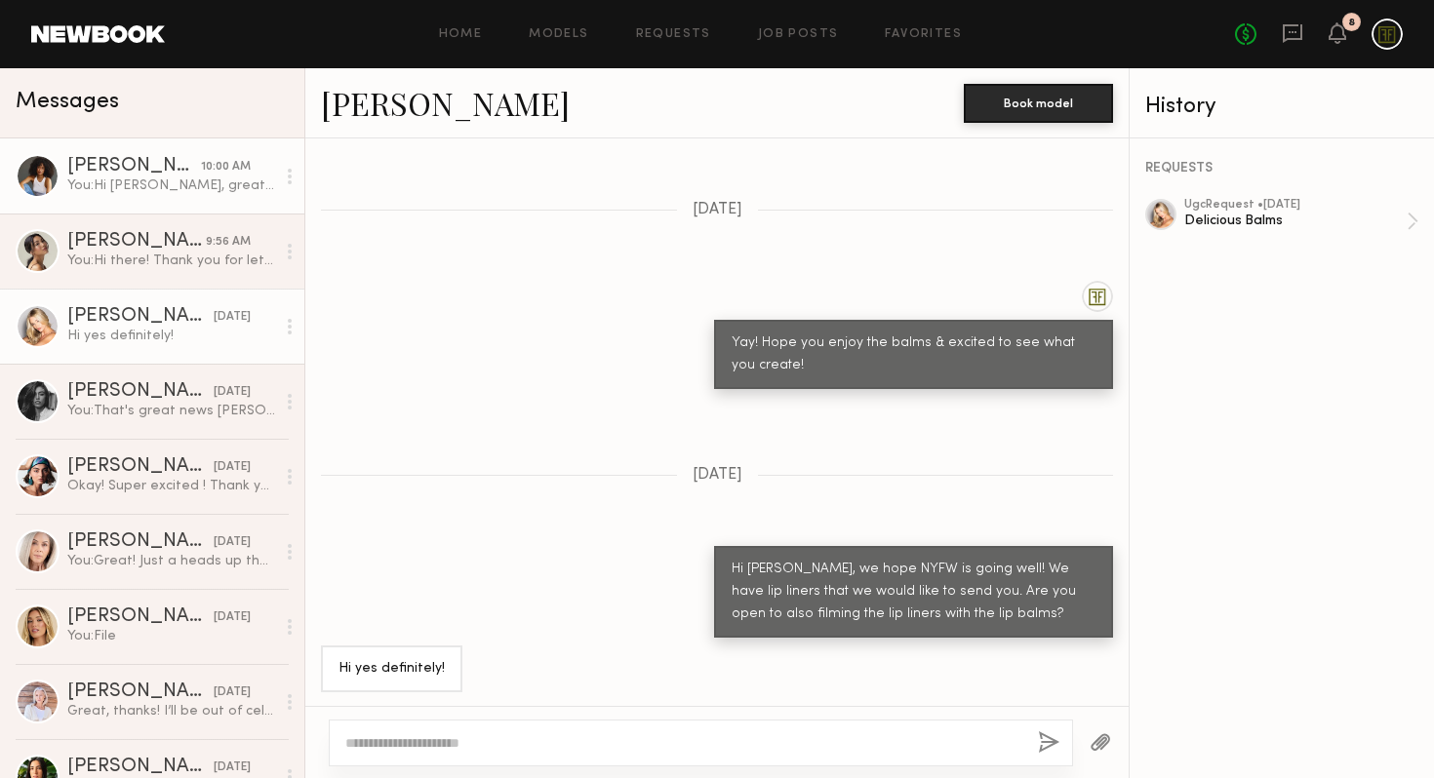
scroll to position [1415, 0]
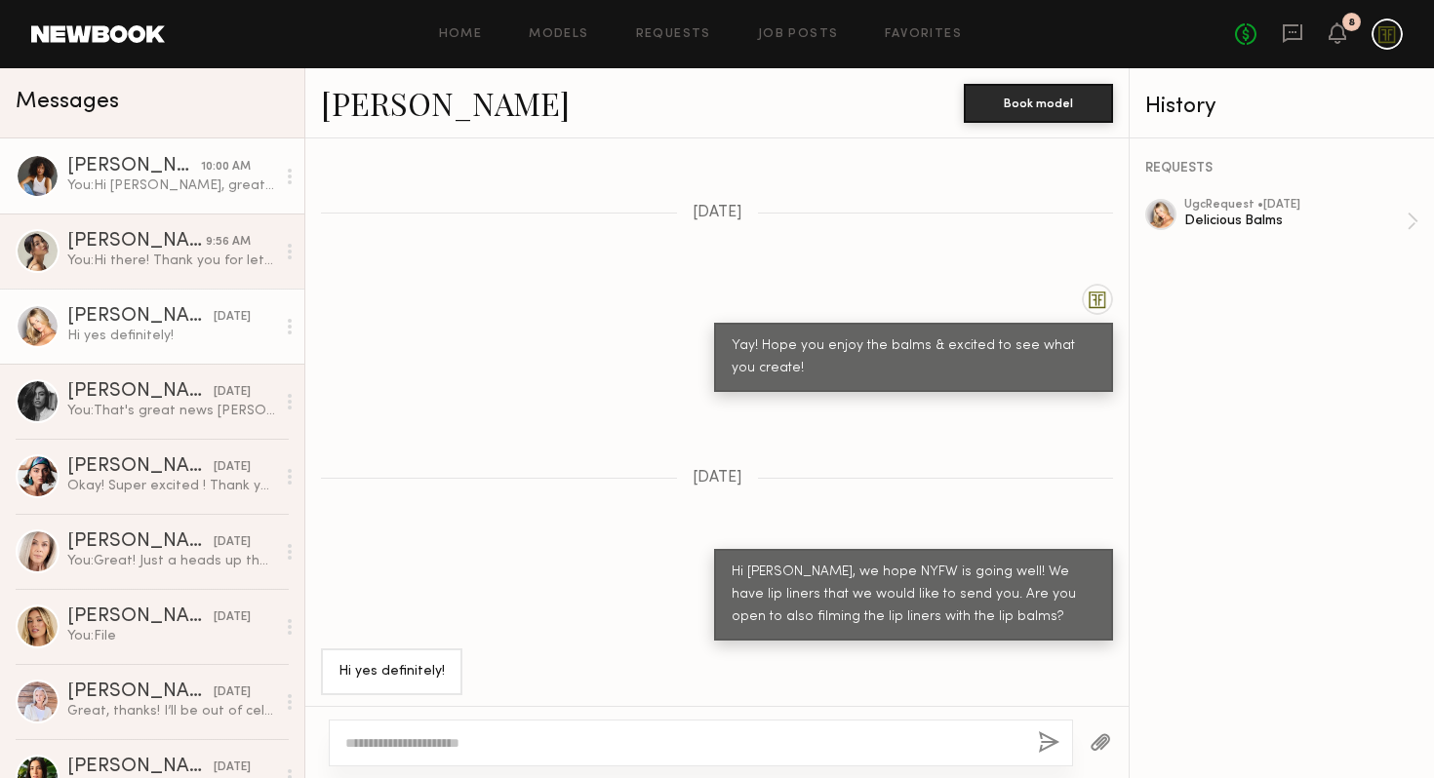
click at [173, 181] on div "You: Hi [PERSON_NAME], great question! Here is what we're looking for both - (1…" at bounding box center [171, 186] width 208 height 19
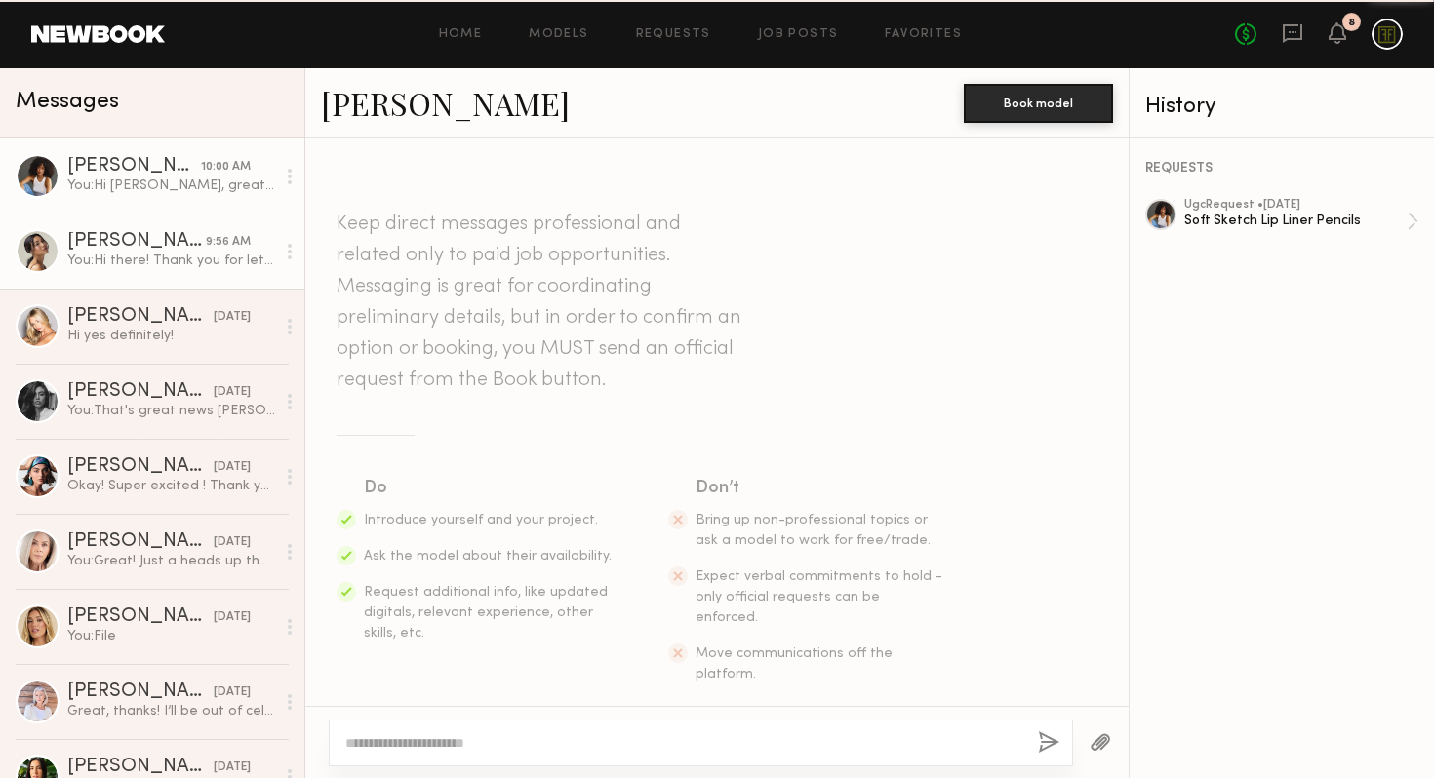
scroll to position [792, 0]
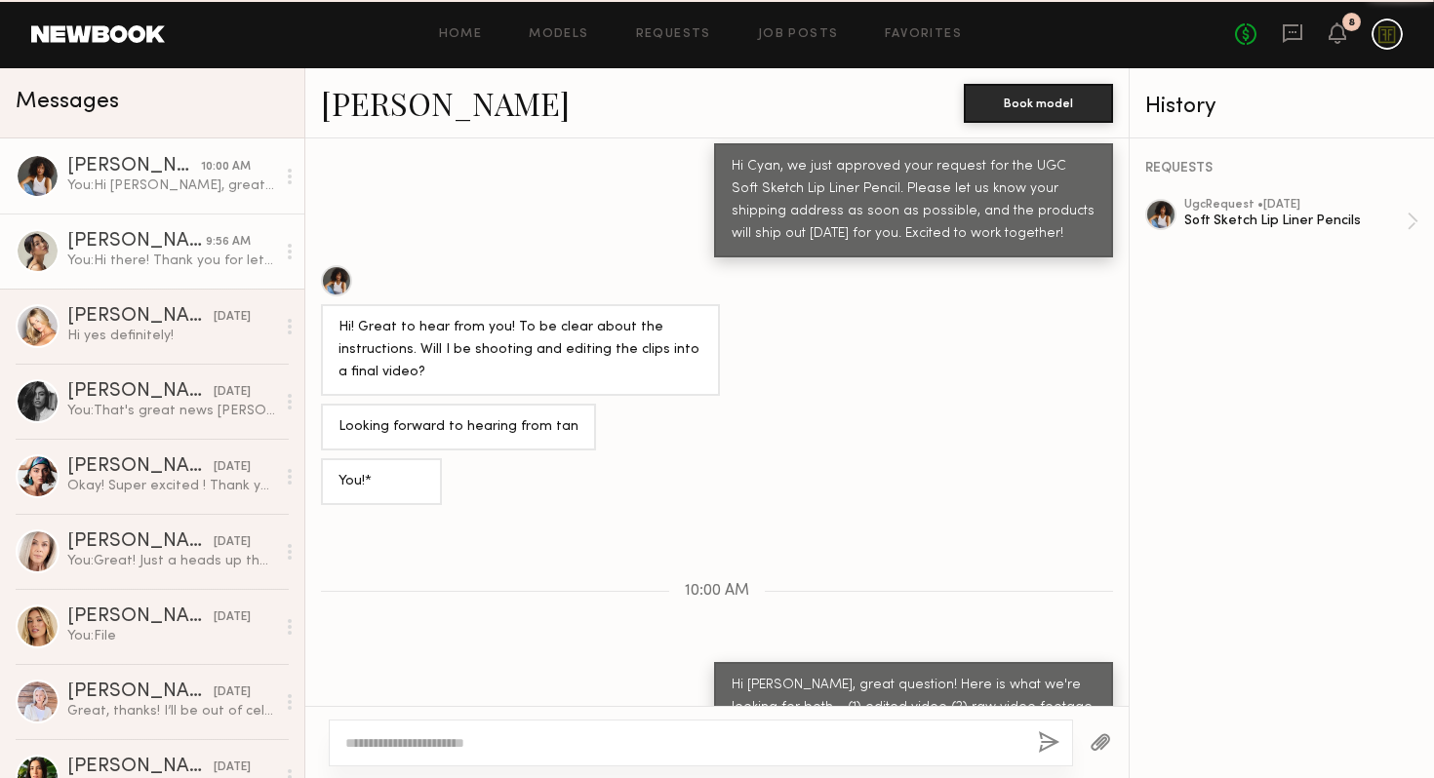
click at [166, 258] on div "You: Hi there! Thank you for letting me know! Yes, we can extend your due date …" at bounding box center [171, 261] width 208 height 19
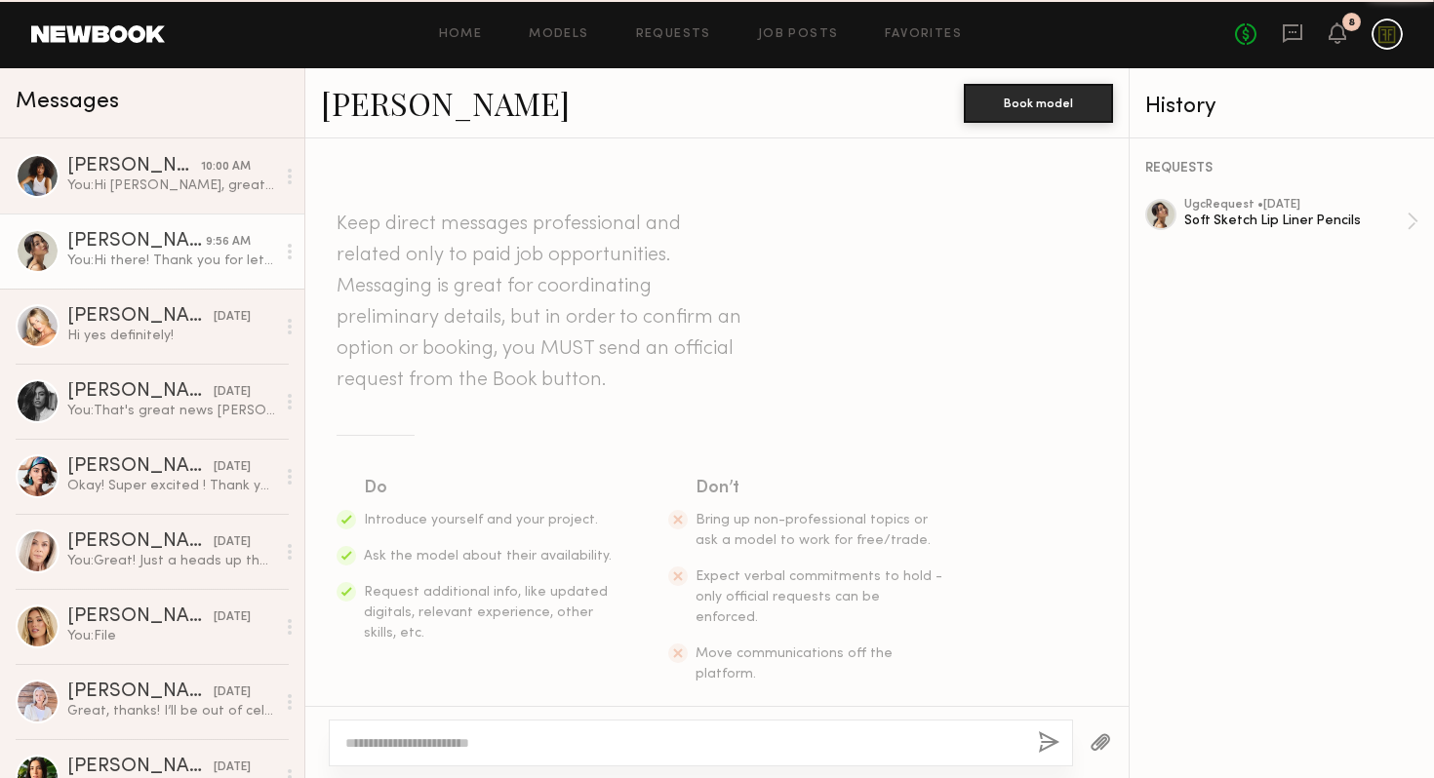
scroll to position [683, 0]
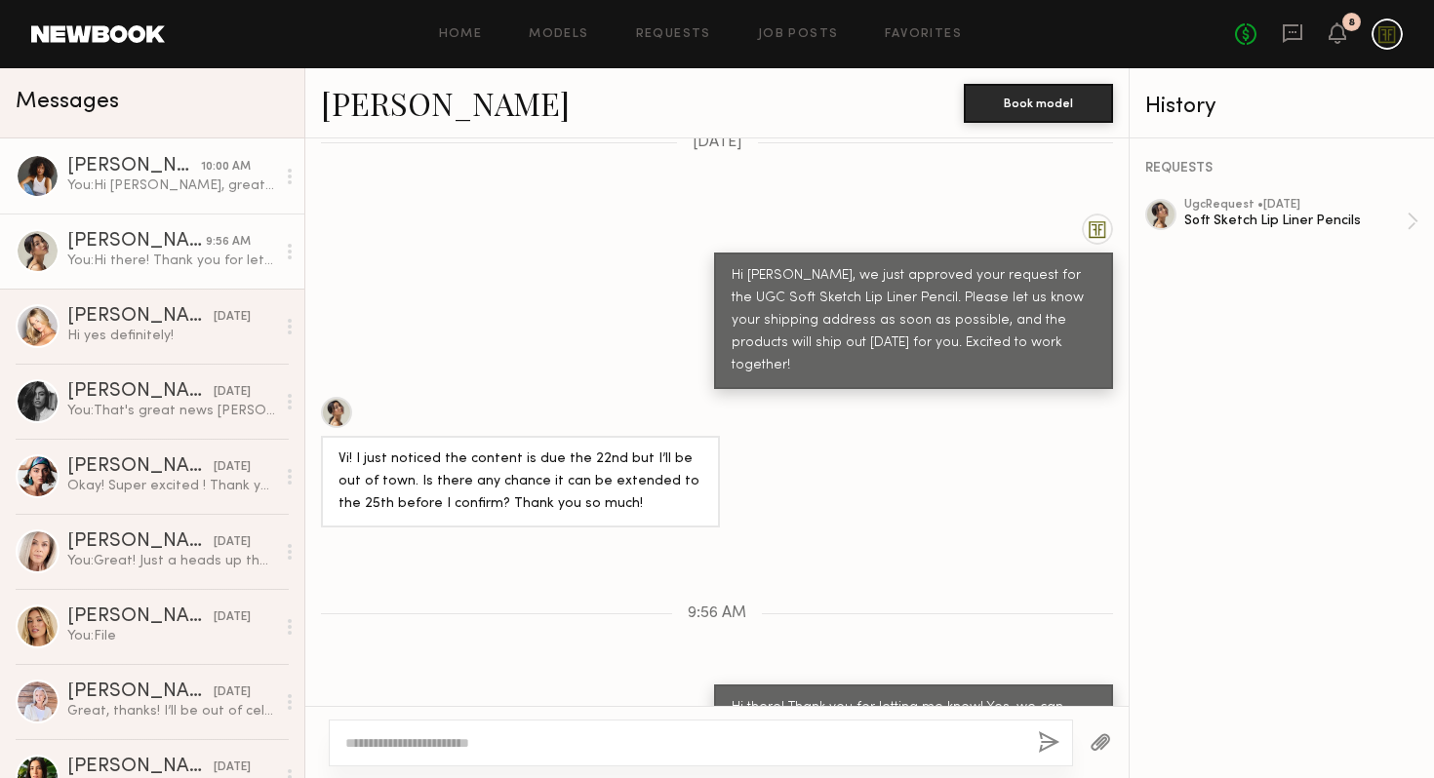
click at [122, 168] on div "[PERSON_NAME]" at bounding box center [134, 167] width 134 height 20
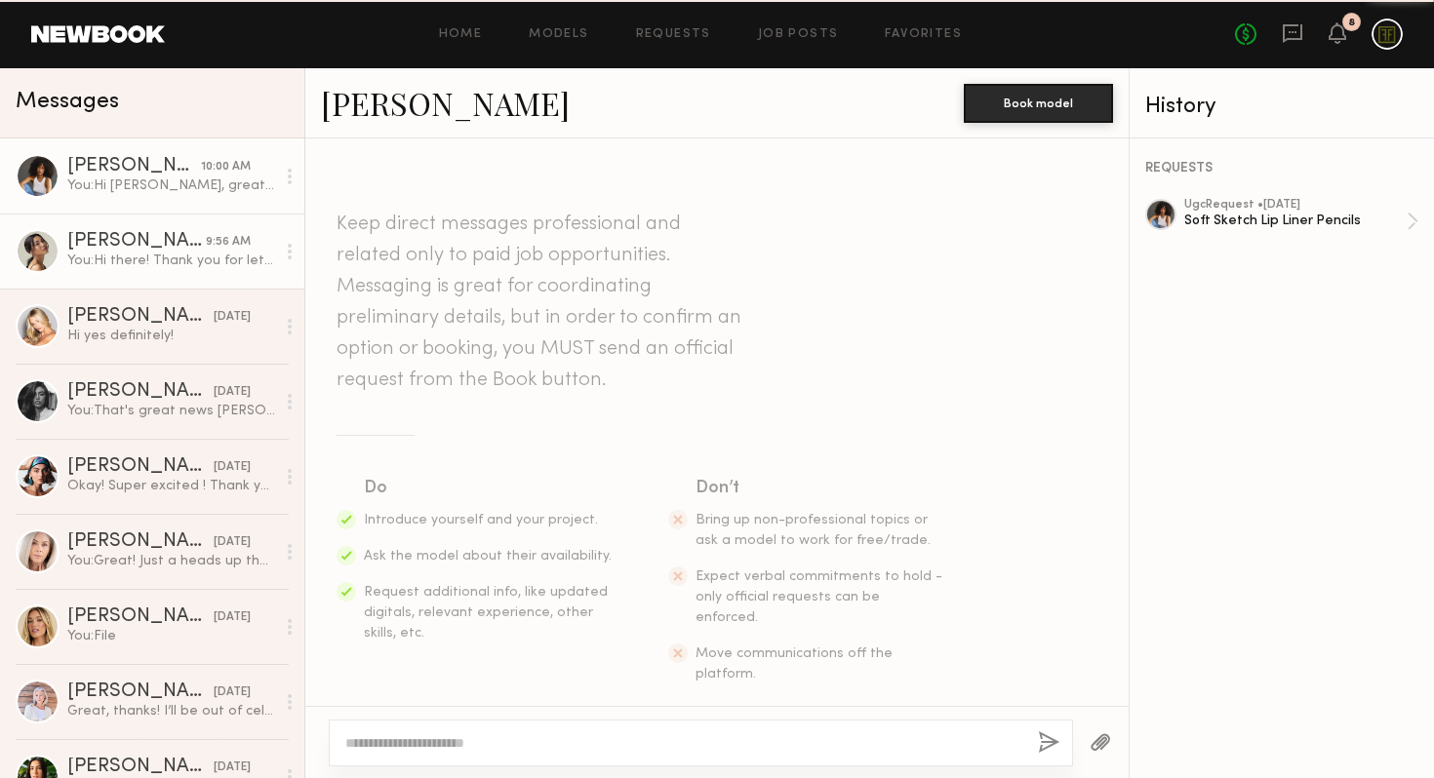
scroll to position [792, 0]
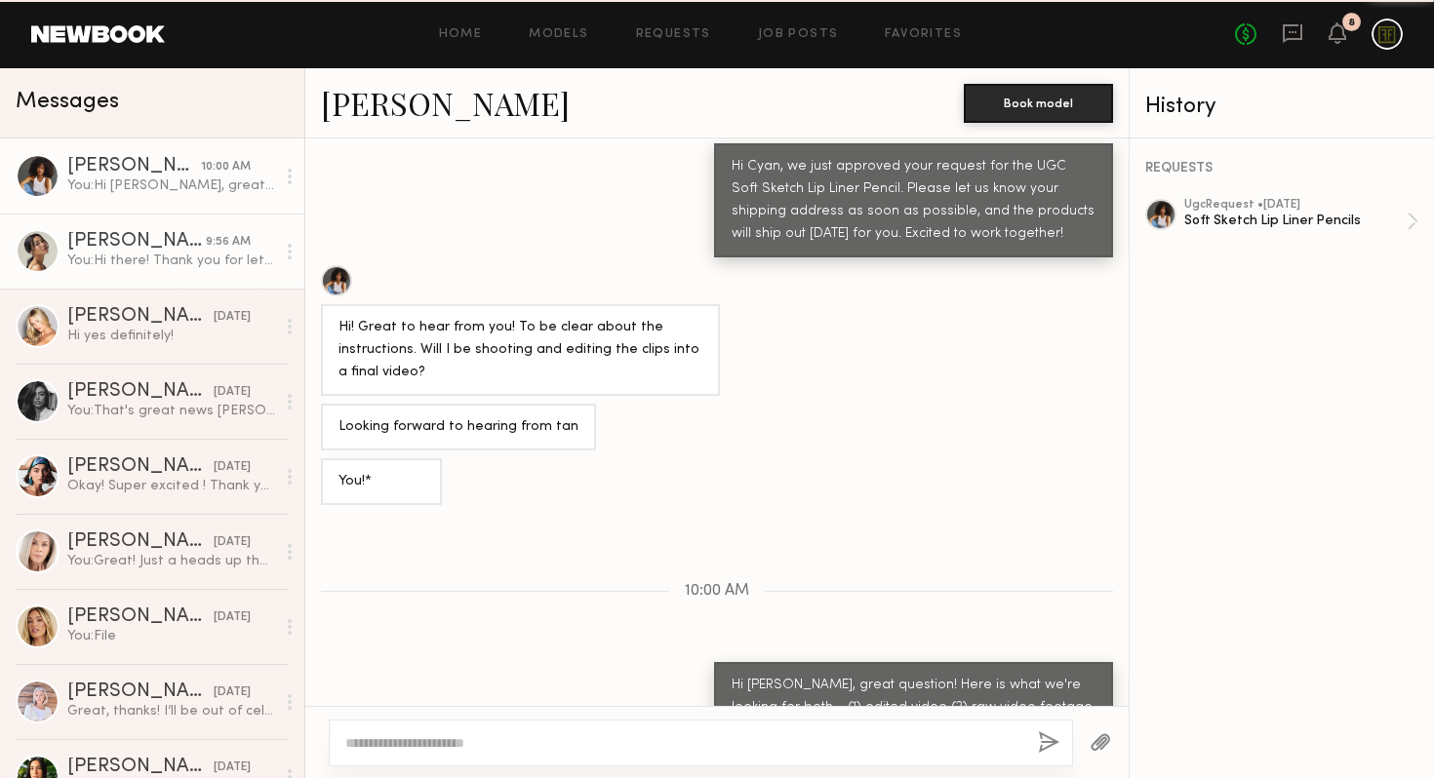
click at [134, 232] on div "[PERSON_NAME]" at bounding box center [136, 242] width 139 height 20
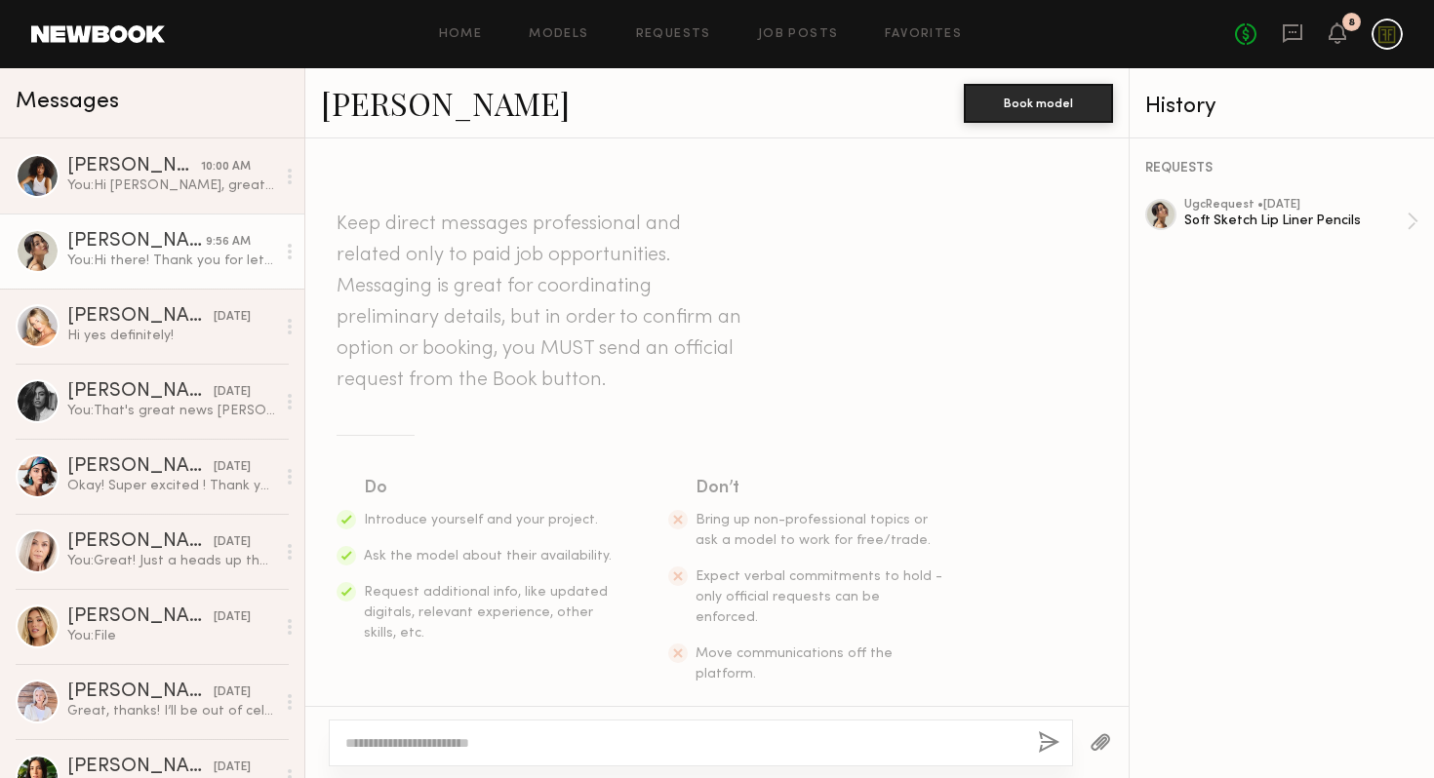
scroll to position [683, 0]
